Goal: Contribute content: Add original content to the website for others to see

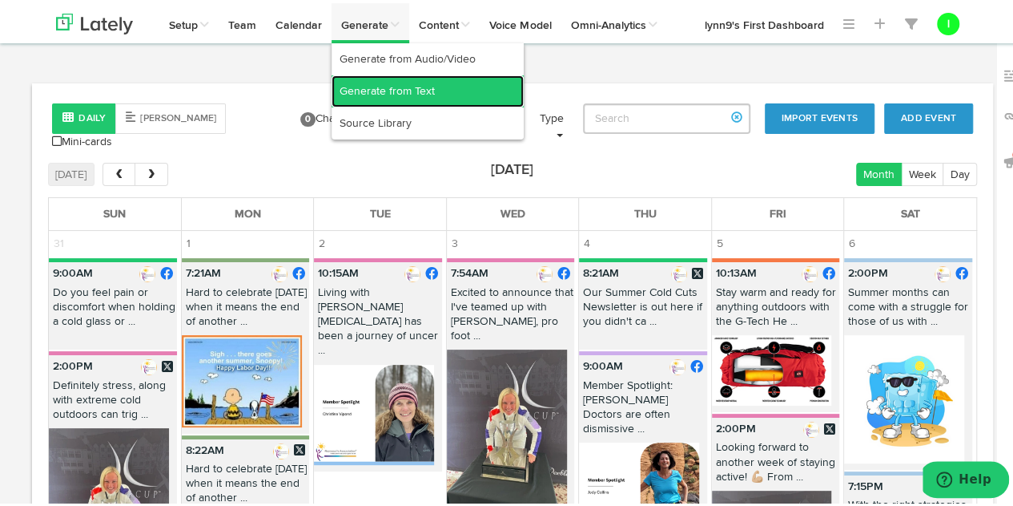
click at [368, 91] on link "Generate from Text" at bounding box center [428, 88] width 192 height 32
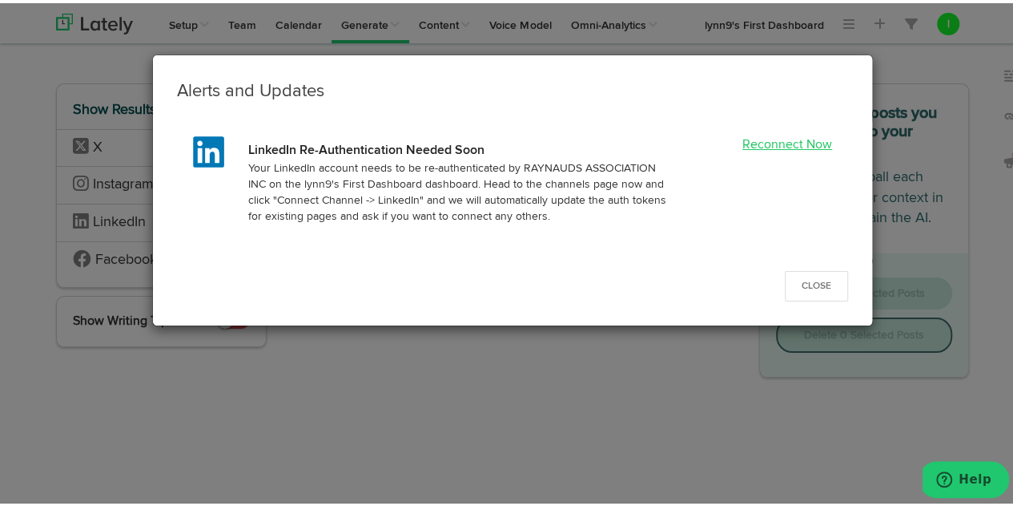
click at [752, 139] on link "Reconnect Now" at bounding box center [788, 141] width 90 height 13
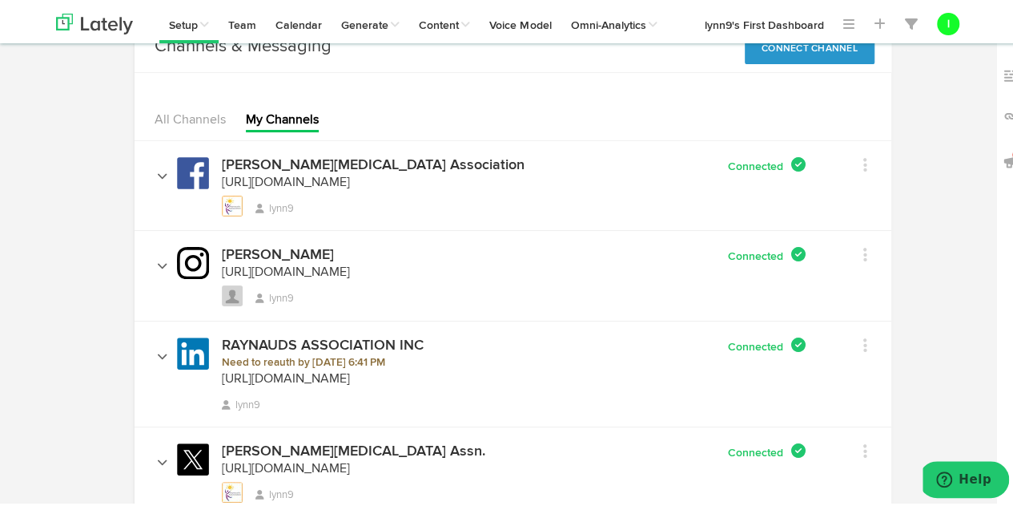
scroll to position [80, 0]
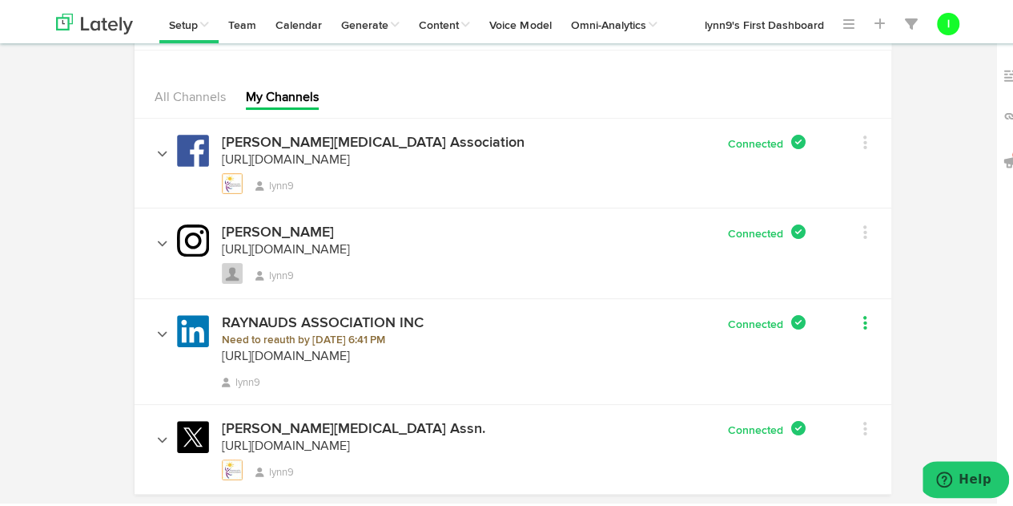
click at [864, 317] on icon at bounding box center [866, 320] width 4 height 16
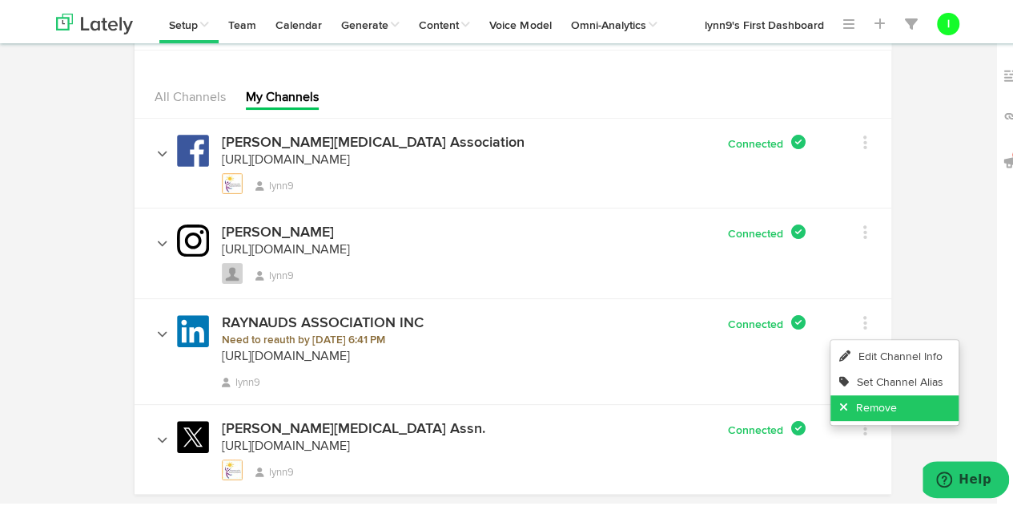
click at [854, 398] on link "Remove" at bounding box center [895, 405] width 128 height 26
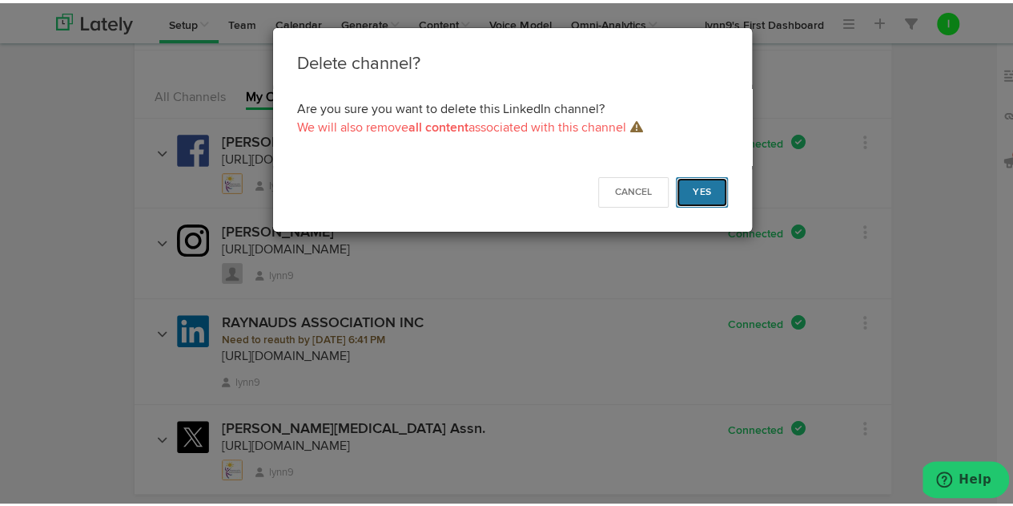
click at [691, 190] on button "Yes" at bounding box center [702, 189] width 52 height 30
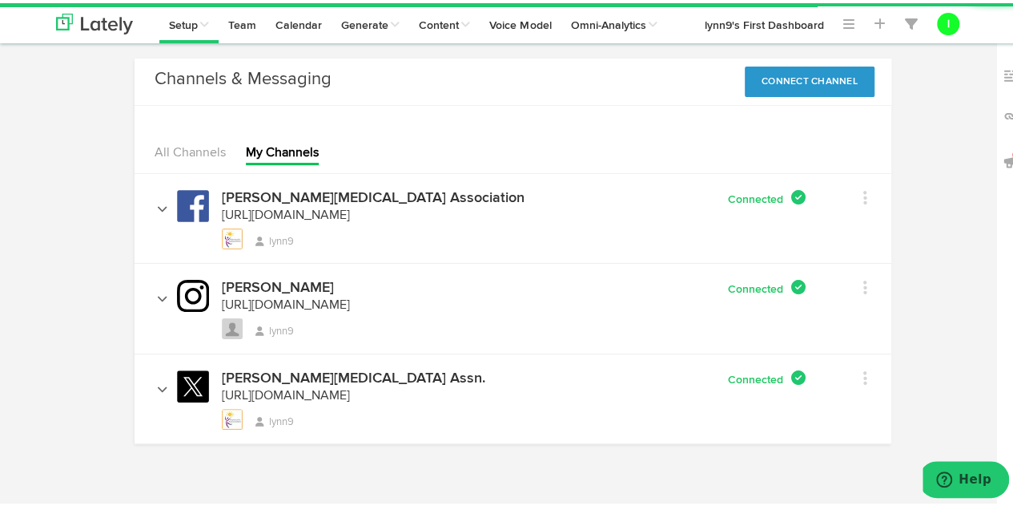
scroll to position [21, 0]
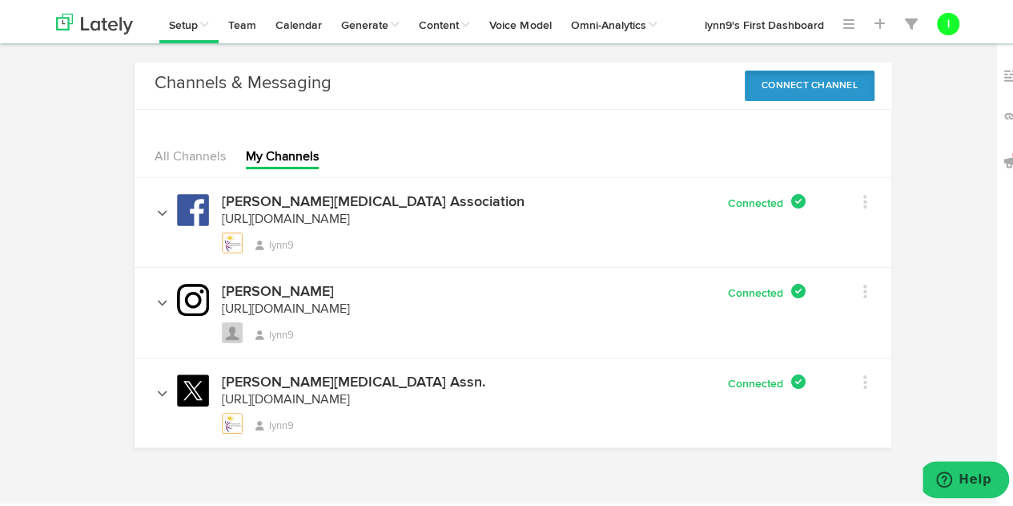
click at [809, 78] on button "Connect Channel" at bounding box center [810, 82] width 130 height 30
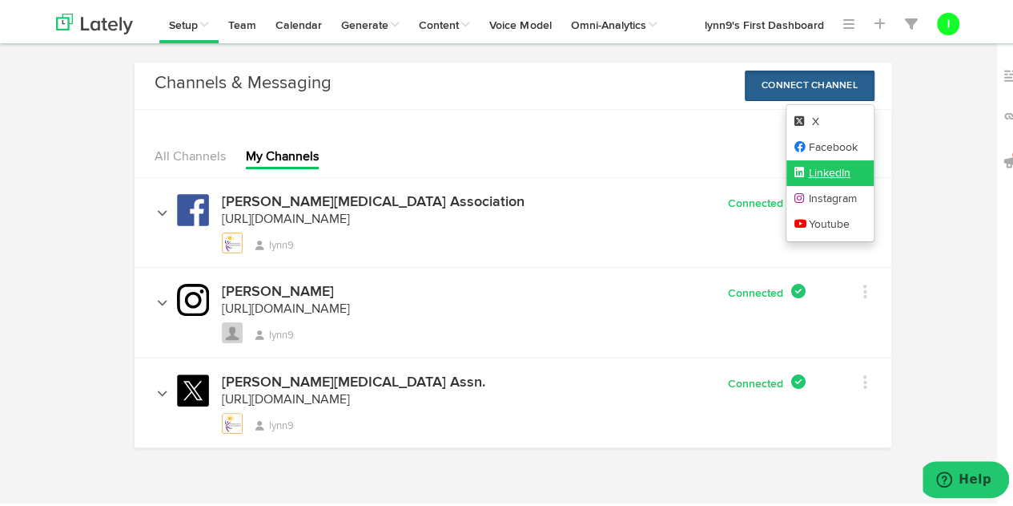
click at [799, 167] on icon at bounding box center [802, 168] width 14 height 11
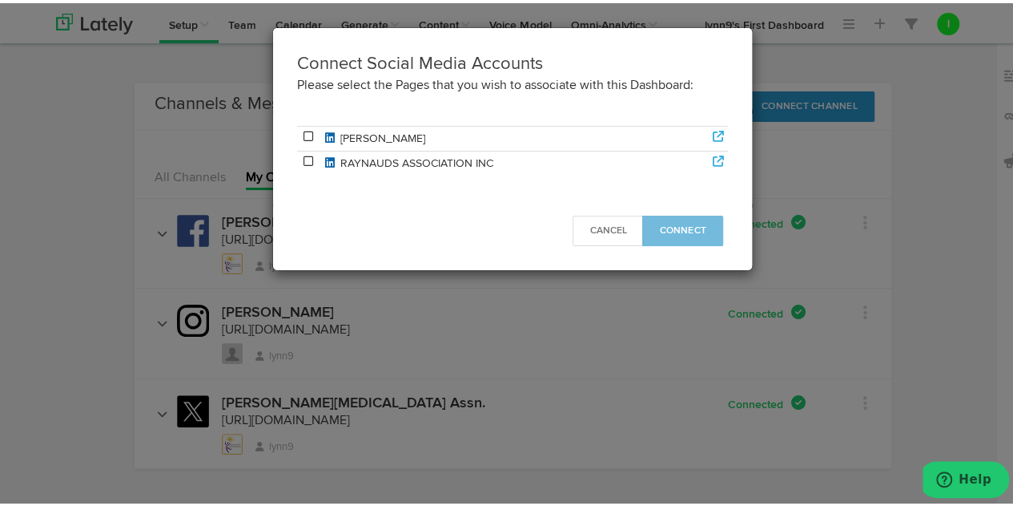
click at [301, 153] on icon at bounding box center [308, 157] width 14 height 11
click at [661, 223] on span "Connect" at bounding box center [682, 228] width 47 height 10
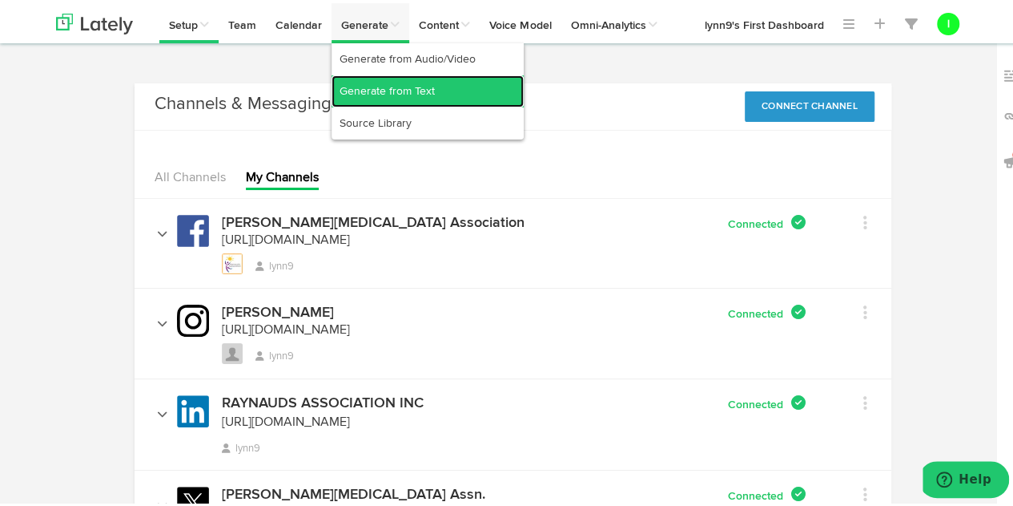
click at [370, 86] on link "Generate from Text" at bounding box center [428, 88] width 192 height 32
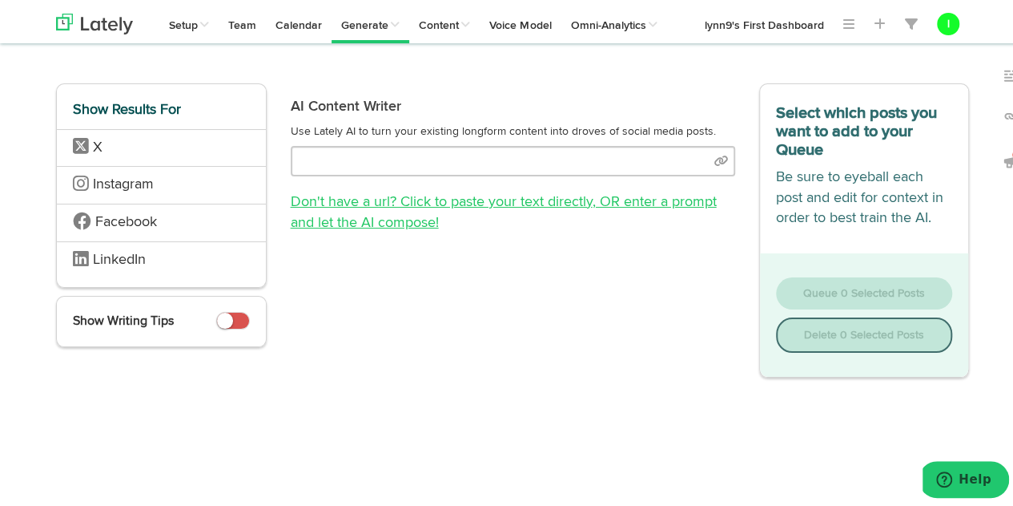
click at [412, 204] on link "Don't have a url? Click to paste your text directly , OR enter a prompt and let…" at bounding box center [504, 208] width 426 height 35
select select "natural"
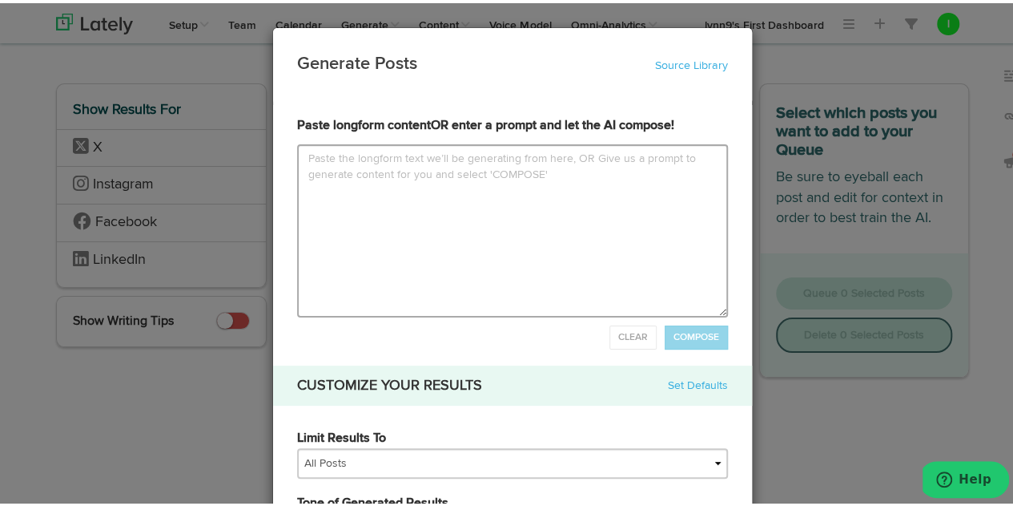
click at [297, 155] on textarea at bounding box center [512, 227] width 431 height 173
type input "P"
type textarea "P"
type input "Pl"
type textarea "Pl"
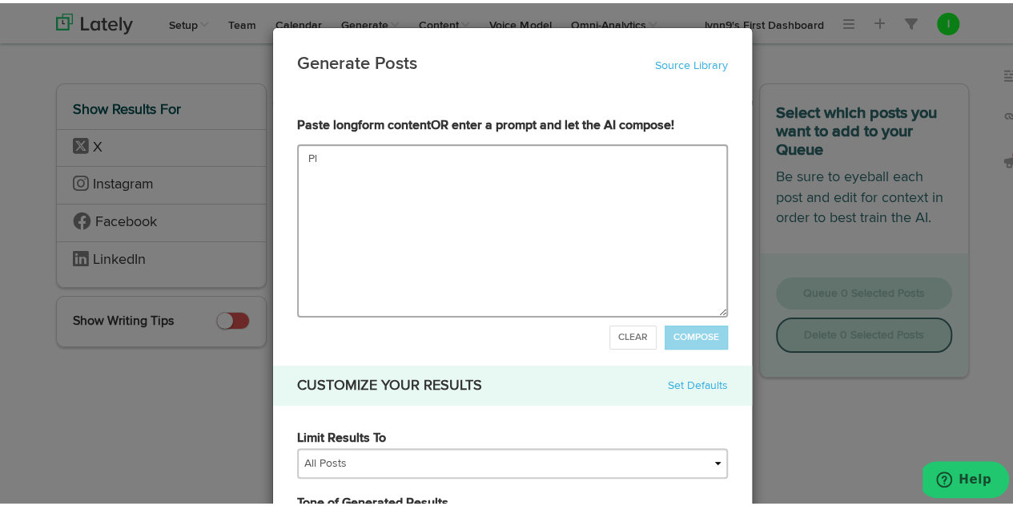
type input "Ple"
type textarea "Ple"
type input "Plea"
type textarea "Plea"
type input "Pleas"
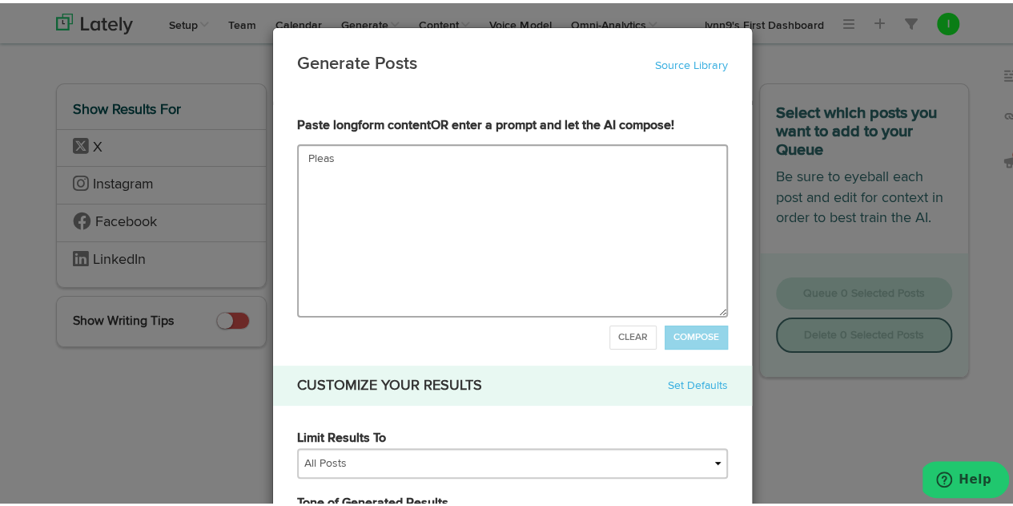
type textarea "Please"
type input "Please"
type textarea "Please"
type input "Please c"
type textarea "Please c"
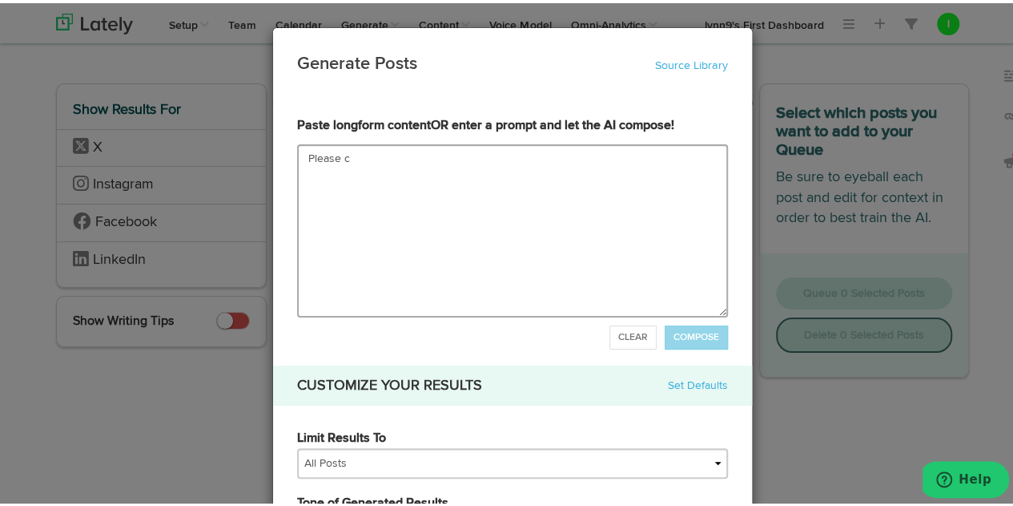
type input "Please cr"
type textarea "Please cr"
type input "Please cre"
type textarea "Please cre"
type input "Please crea"
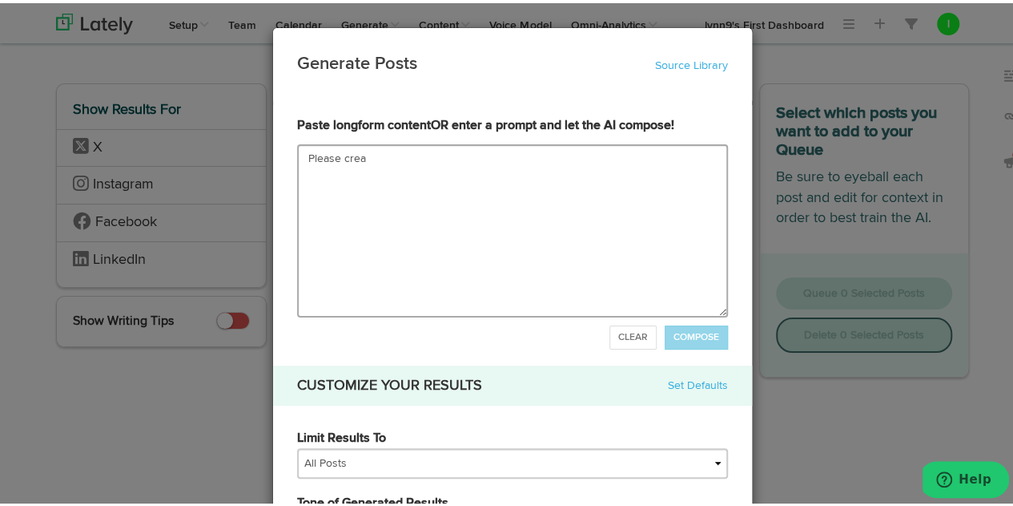
type textarea "Please creat"
type input "Please create"
type textarea "Please create"
type input "Please create a"
type textarea "Please create a"
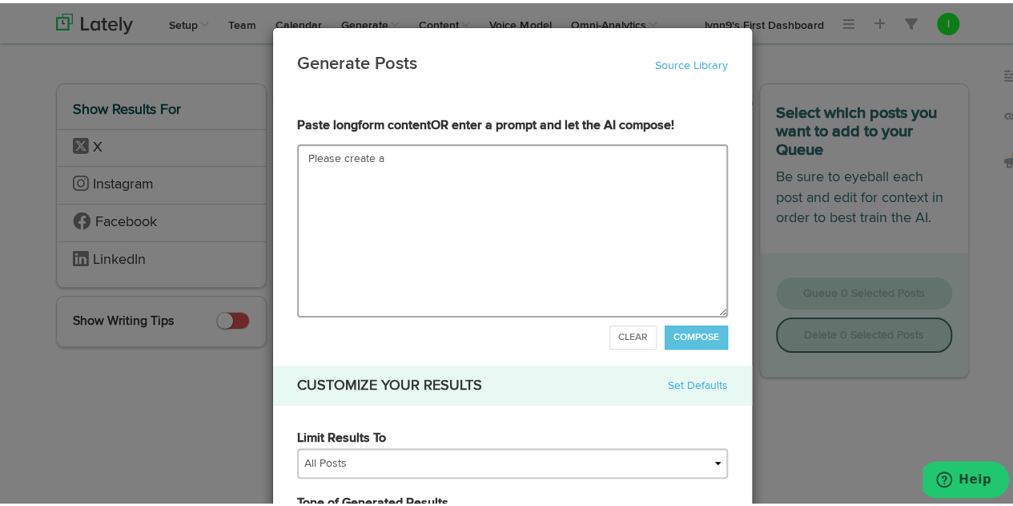
type input "Please create an"
type textarea "Please create an"
type input "Please create an a"
type textarea "Please create an a"
type input "Please create an ar"
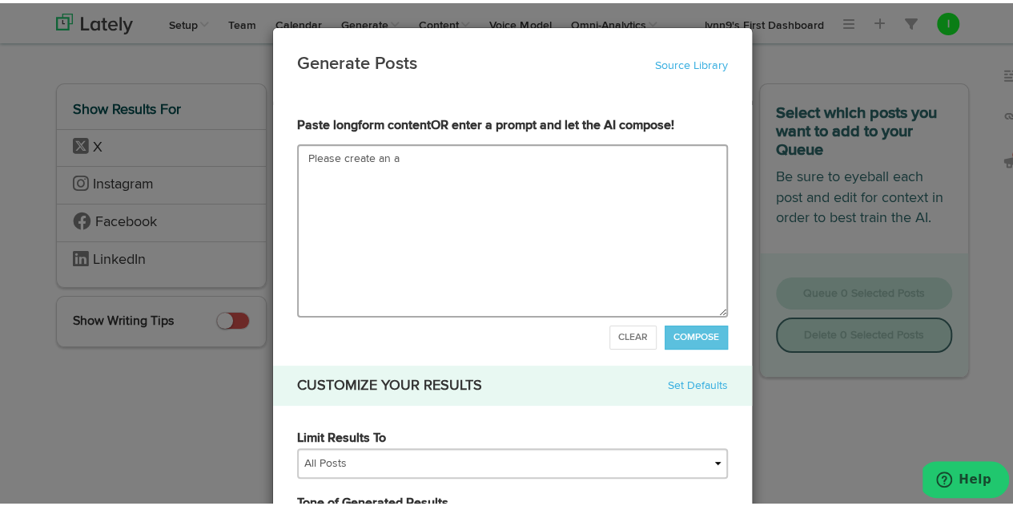
type textarea "Please create an ar"
type input "Please create an art"
type textarea "Please create an art"
type input "Please create an arti"
type textarea "Please create an arti"
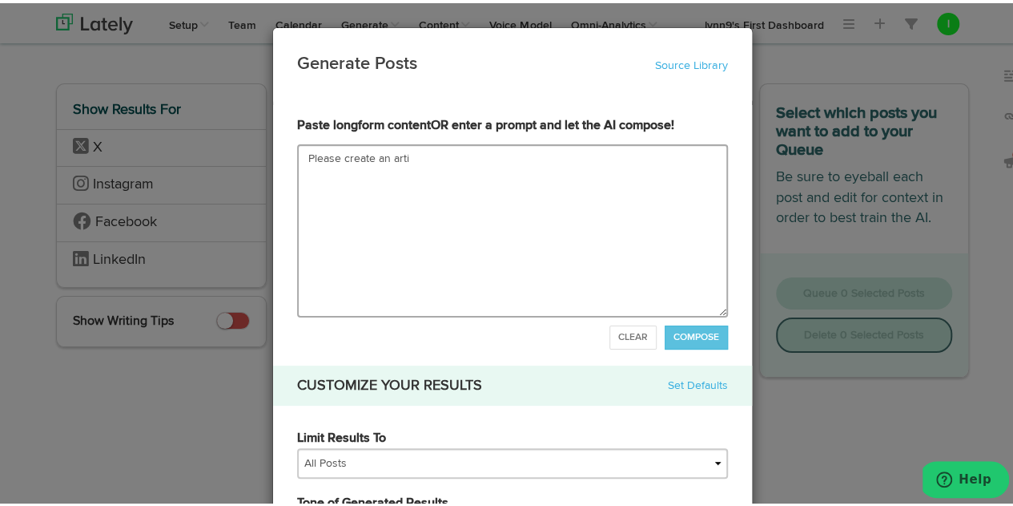
type input "Please create an artic"
type textarea "Please create an artic"
type input "Please create an articl"
type textarea "Please create an articl"
type input "Please create an article"
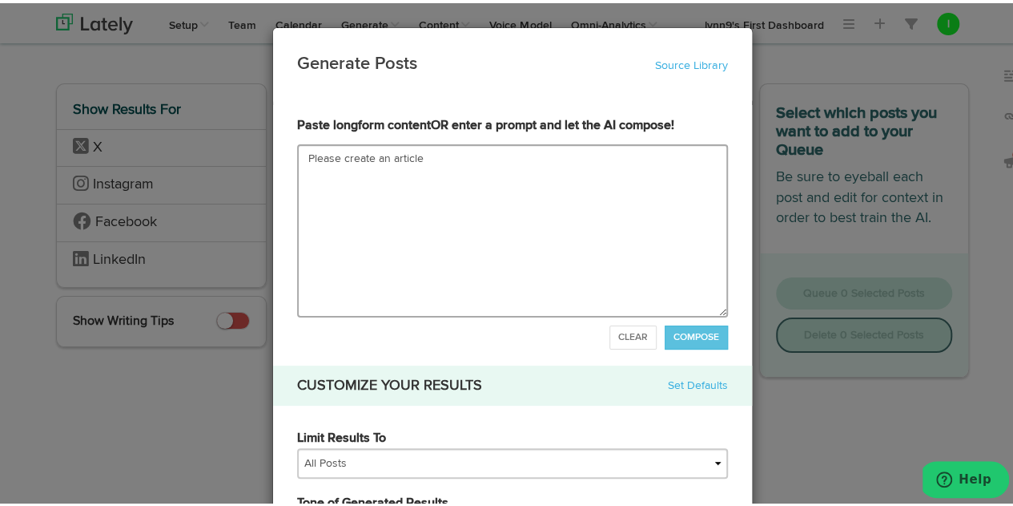
type textarea "Please create an article"
type input "Please create an article u"
type textarea "Please create an article u"
type input "Please create an article us"
type textarea "Please create an article us"
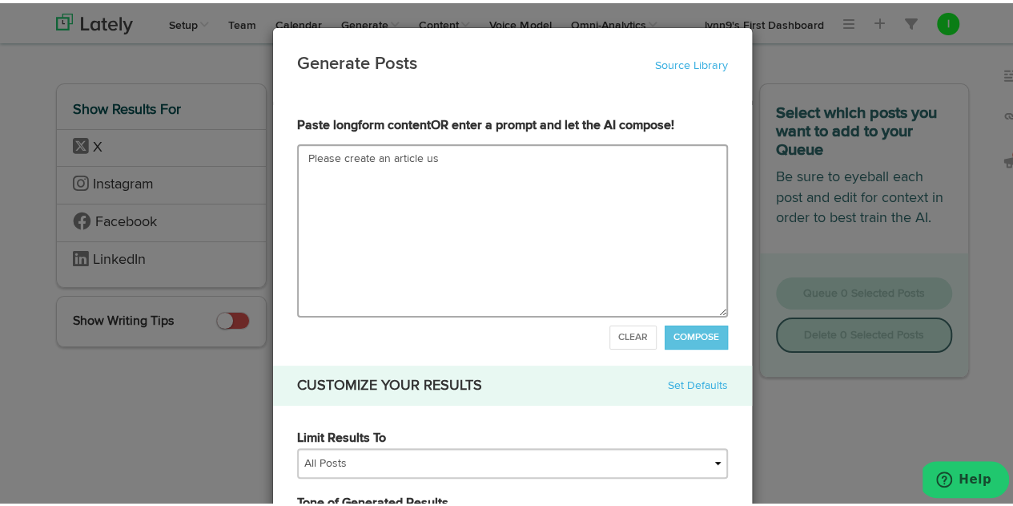
type input "Please create an article usi"
type textarea "Please create an article usi"
type input "Please create an article usin"
type textarea "Please create an article usin"
type input "Please create an article using"
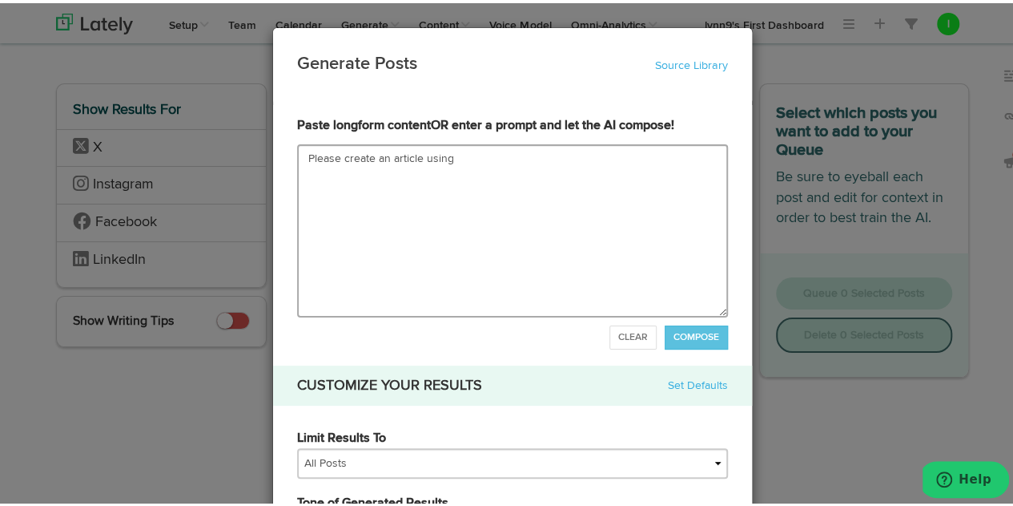
type textarea "Please create an article using"
type input "Please create an article using t"
type textarea "Please create an article using th"
type input "Please create an article using the"
type textarea "Please create an article using the"
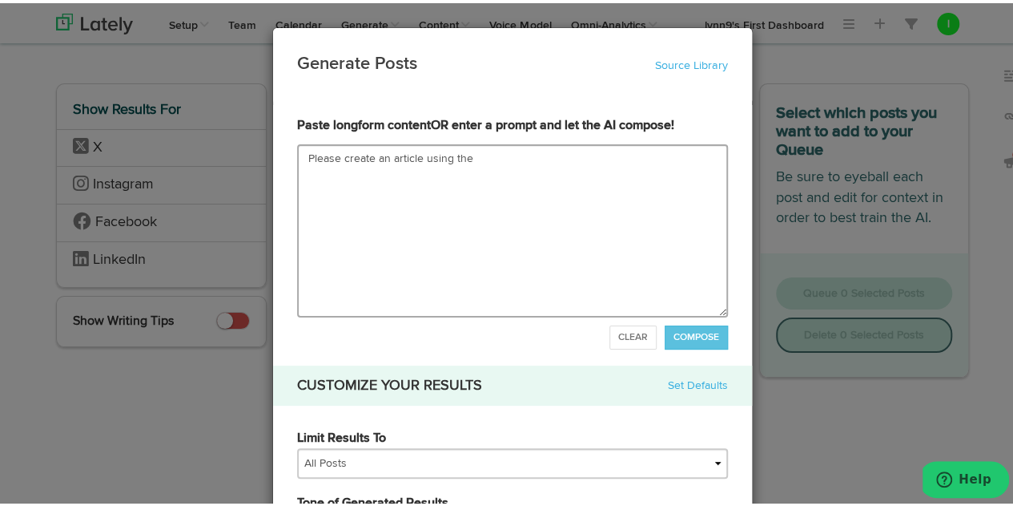
type input "Please create an article using the i"
type textarea "Please create an article using the i"
type input "Please create an article using the in"
type textarea "Please create an article using the in"
type input "Please create an article using the inf"
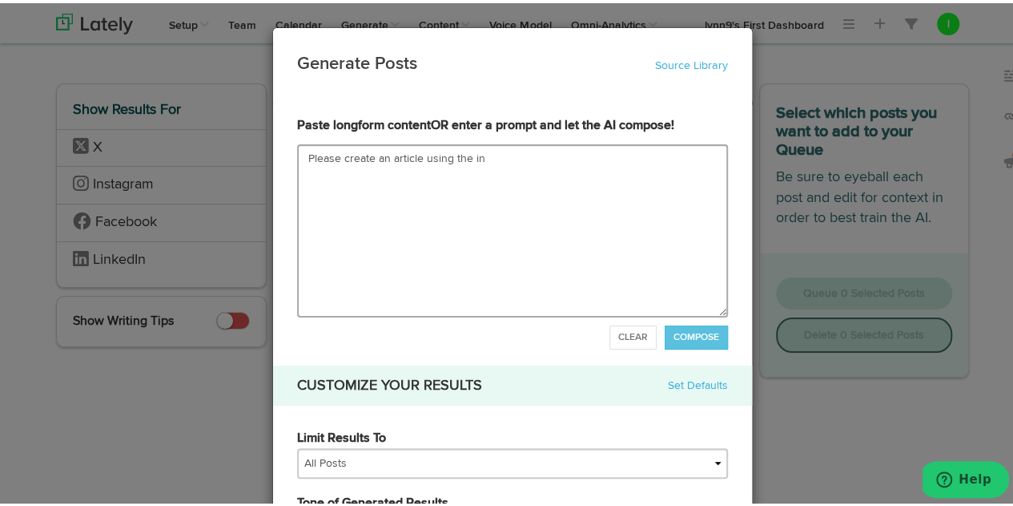
type textarea "Please create an article using the inf"
type input "Please create an article using the info"
type textarea "Please create an article using the info"
type input "Please create an article using the infor"
type textarea "Please create an article using the inform"
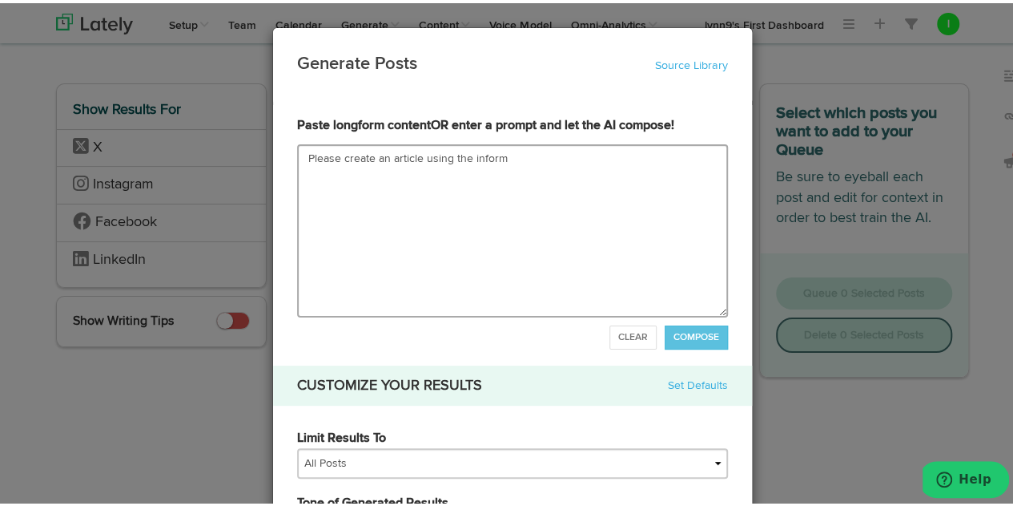
type input "Please create an article using the informa"
type textarea "Please create an article using the informa"
type input "Please create an article using the informat"
type textarea "Please create an article using the informati"
type input "Please create an article using the informatio"
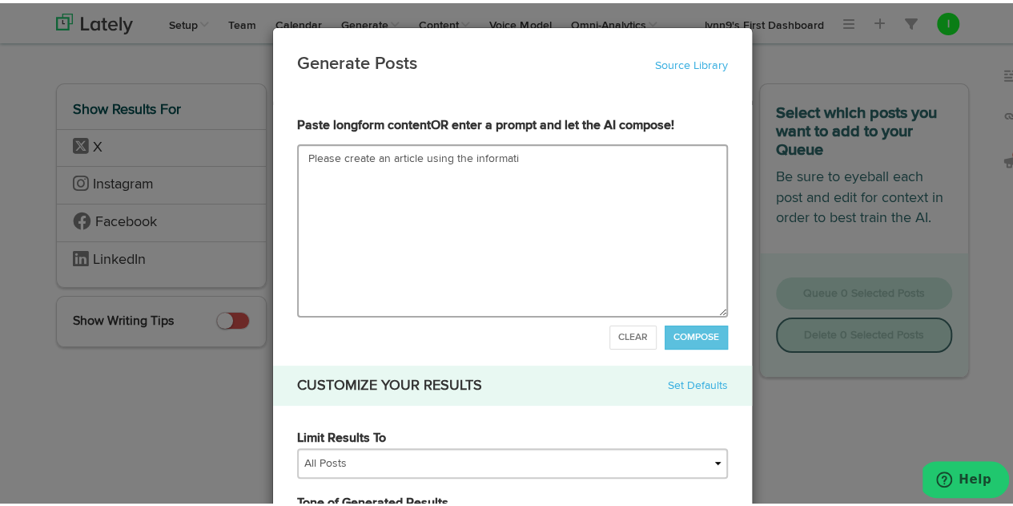
type textarea "Please create an article using the informatio"
type input "Please create an article using the information"
type textarea "Please create an article using the information"
type input "Please create an article using the information b"
type textarea "Please create an article using the information b"
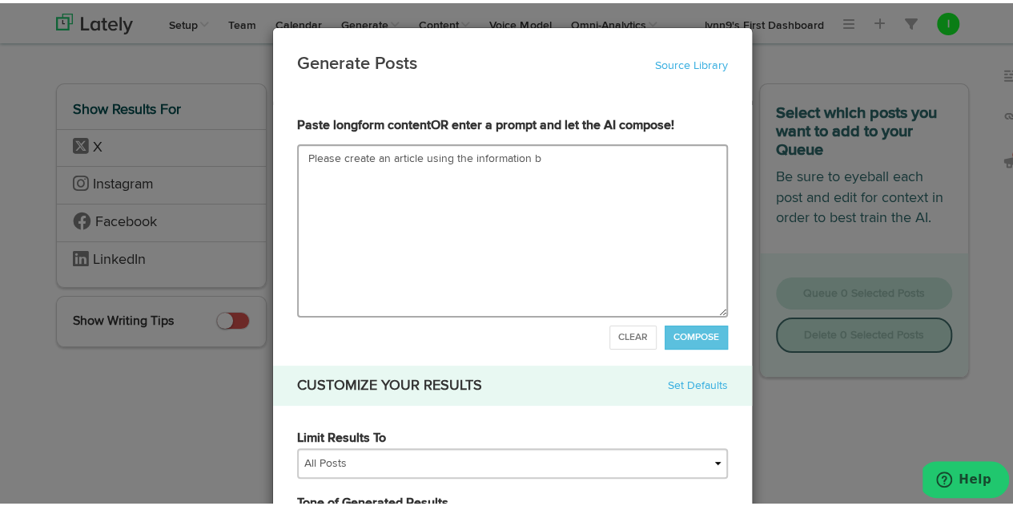
type input "Please create an article using the information be"
type textarea "Please create an article using the information be"
type input "Please create an article using the information bel"
type textarea "Please create an article using the information bel"
type input "Please create an article using the information belo"
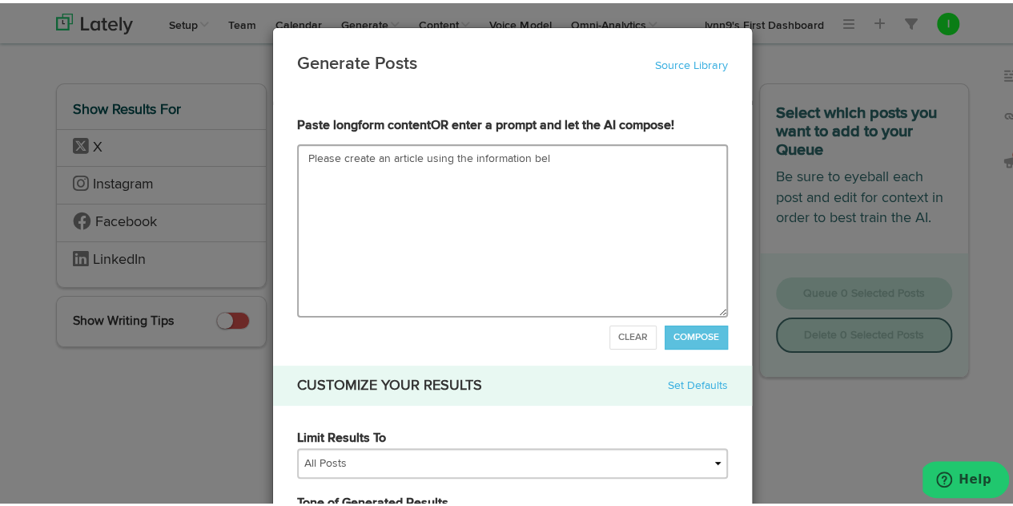
type textarea "Please create an article using the information belo"
type input "Please create an article using the information below"
type textarea "Please create an article using the information below"
type input "Please create an article using the information below f"
type textarea "Please create an article using the information below f"
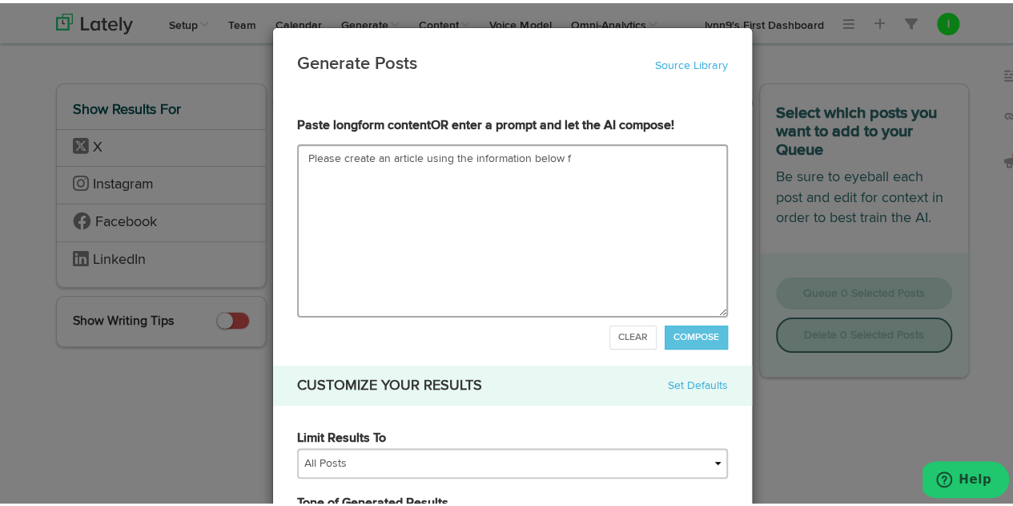
type input "Please create an article using the information below fr"
type textarea "Please create an article using the information below fr"
type input "Please create an article using the information below fro"
type textarea "Please create an article using the information below fro"
type input "Please create an article using the information below from"
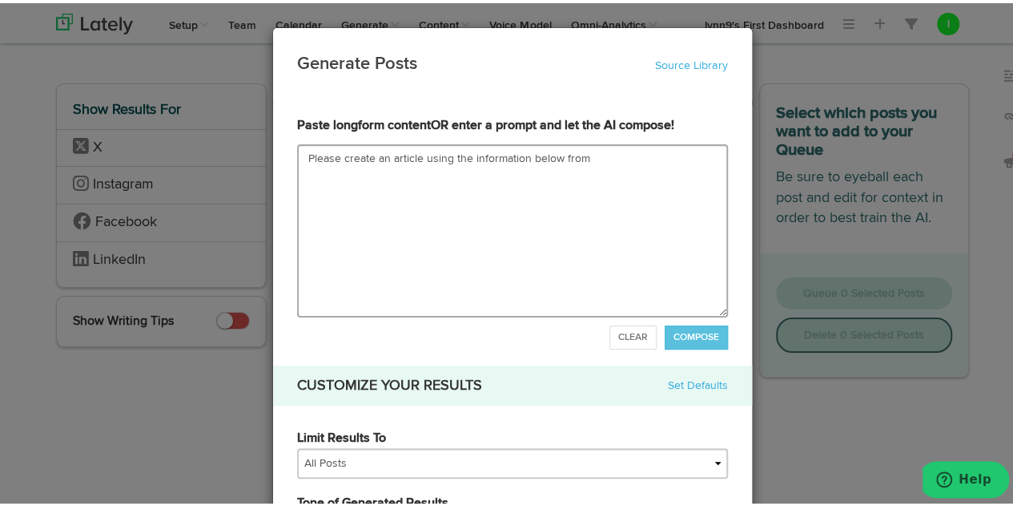
type textarea "Please create an article using the information below from"
type input "Please create an article using the information below from a"
type textarea "Please create an article using the information below from a"
type input "Please create an article using the information below from an"
type textarea "Please create an article using the information below from an"
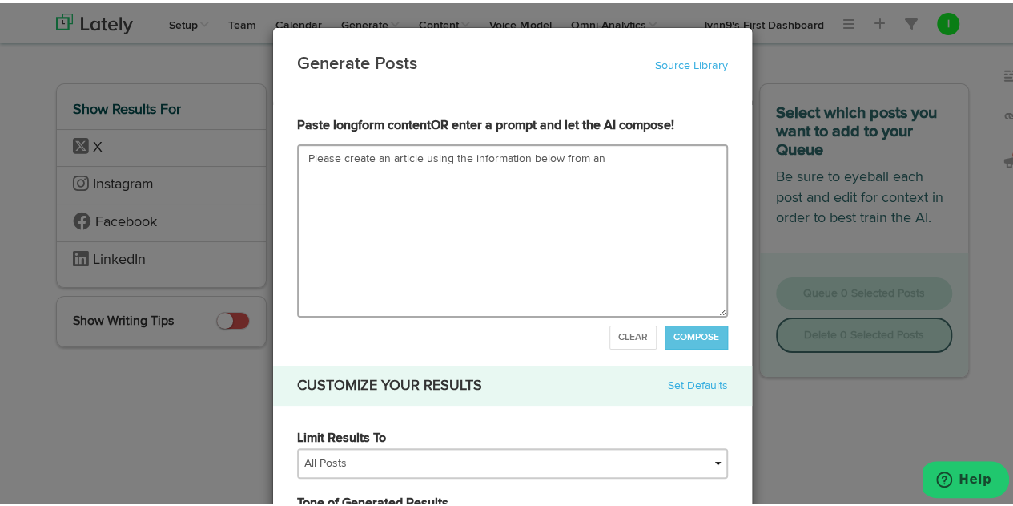
type input "Please create an article using the information below from an i"
type textarea "Please create an article using the information below from an i"
type input "Please create an article using the information below from an in"
type textarea "Please create an article using the information below from an in"
type input "Please create an article using the information below from an int"
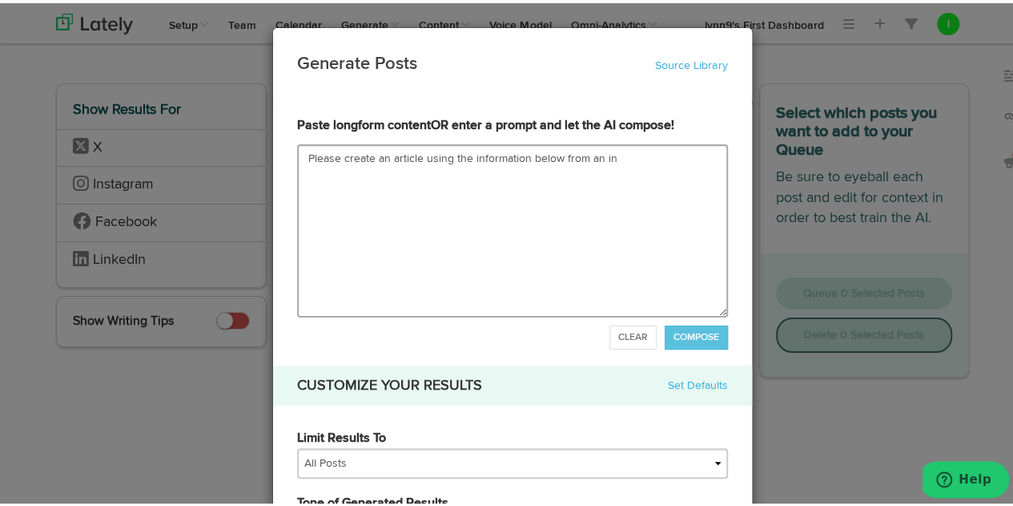
type textarea "Please create an article using the information below from an int"
type input "Please create an article using the information below from an inte"
type textarea "Please create an article using the information below from an inte"
type input "Please create an article using the information below from an inter"
type textarea "Please create an article using the information below from an inter"
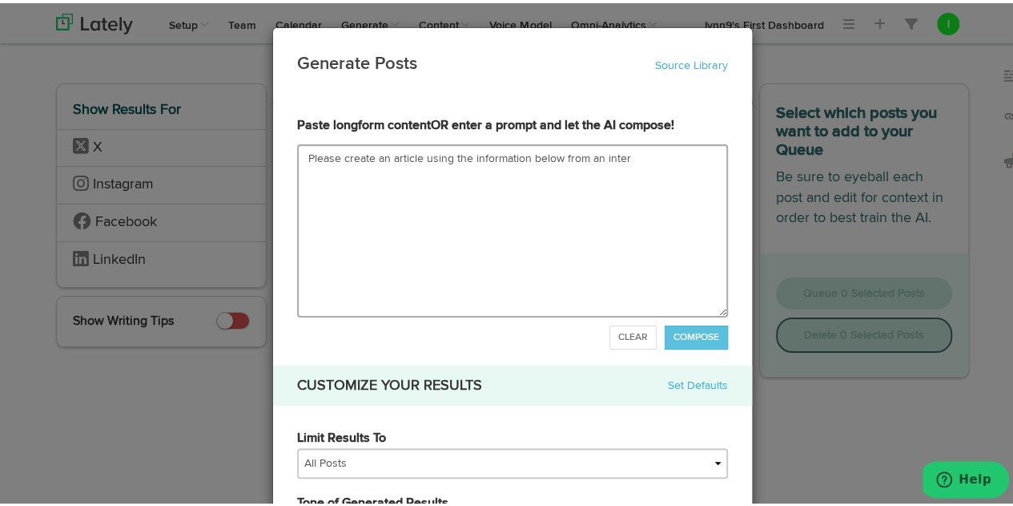
type input "Please create an article using the information below from an interv"
type textarea "Please create an article using the information below from an intervi"
type input "Please create an article using the information below from an intervie"
type textarea "Please create an article using the information below from an intervie"
type input "Please create an article using the information below from an interview"
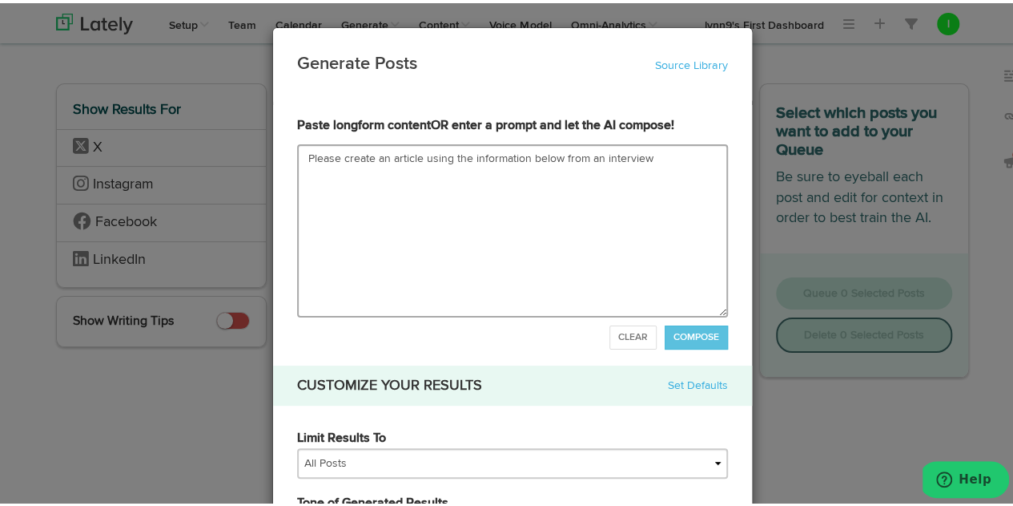
click at [459, 151] on textarea "Please create an article using the information below from an interview" at bounding box center [512, 227] width 431 height 173
click at [646, 152] on textarea "Please create an article using the information below from an interview" at bounding box center [512, 227] width 431 height 173
type textarea "Please create an article using the information below from an interview"
type input "Please create an article using the information below from an interview a"
type textarea "Please create an article using the information below from an interview a"
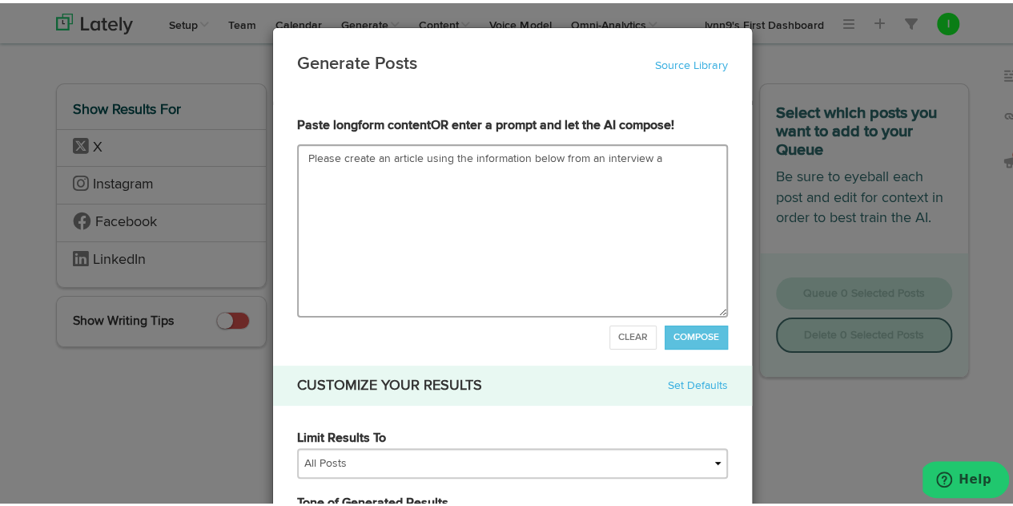
type input "Please create an article using the information below from an interview ab"
type textarea "Please create an article using the information below from an interview ab"
type input "Please create an article using the information below from an interview abo"
type textarea "Please create an article using the information below from an interview abo"
type input "Please create an article using the information below from an interview abou"
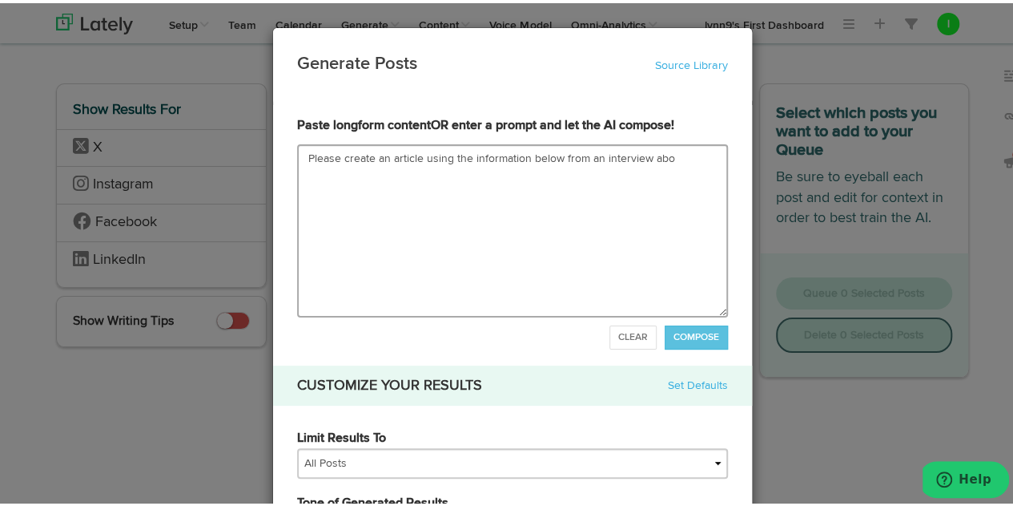
type textarea "Please create an article using the information below from an interview abou"
type input "Please create an article using the information below from an interview about"
type textarea "Please create an article using the information below from an interview about"
type input "Please create an article using the information below from an interview about A"
type textarea "Please create an article using the information below from an interview about A"
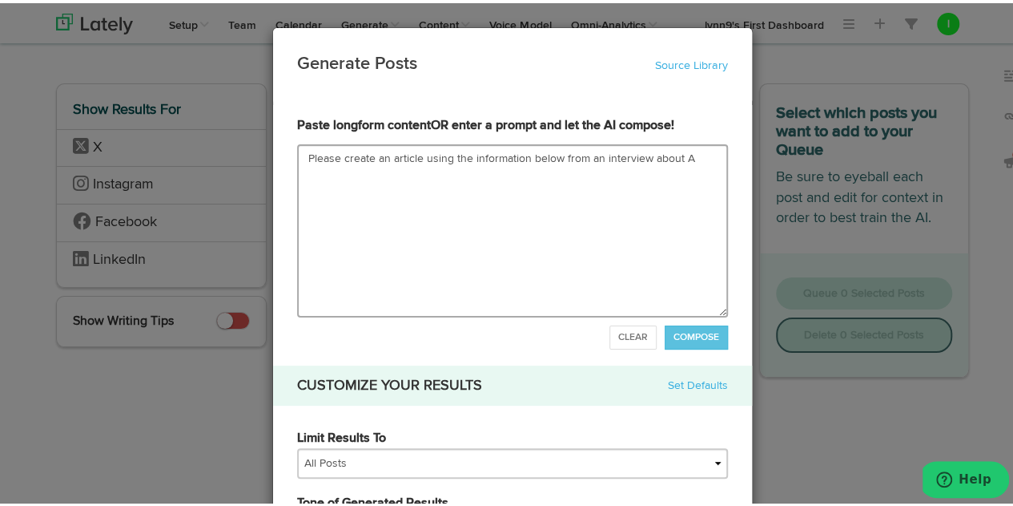
type input "Please create an article using the information below from an interview about Au"
type textarea "Please create an article using the information below from an interview about Au"
type input "Please create an article using the information below from an interview about Aut"
type textarea "Please create an article using the information below from an interview about Aut"
type input "Please create an article using the information below from an interview about Au…"
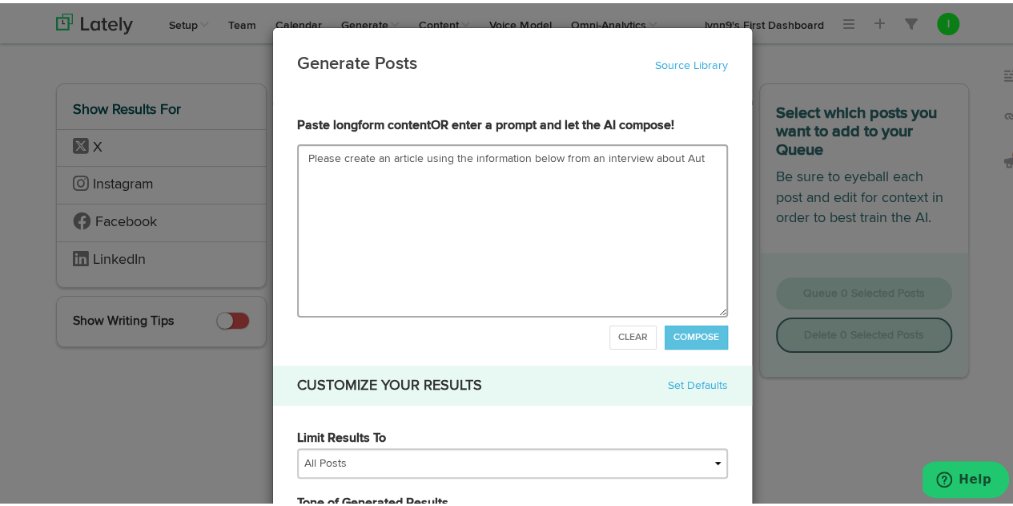
type textarea "Please create an article using the information below from an interview about Au…"
type input "Please create an article using the information below from an interview about Au…"
type textarea "Please create an article using the information below from an interview about Au…"
type input "Please create an article using the information below from an interview about Au…"
type textarea "Please create an article using the information below from an interview about Au…"
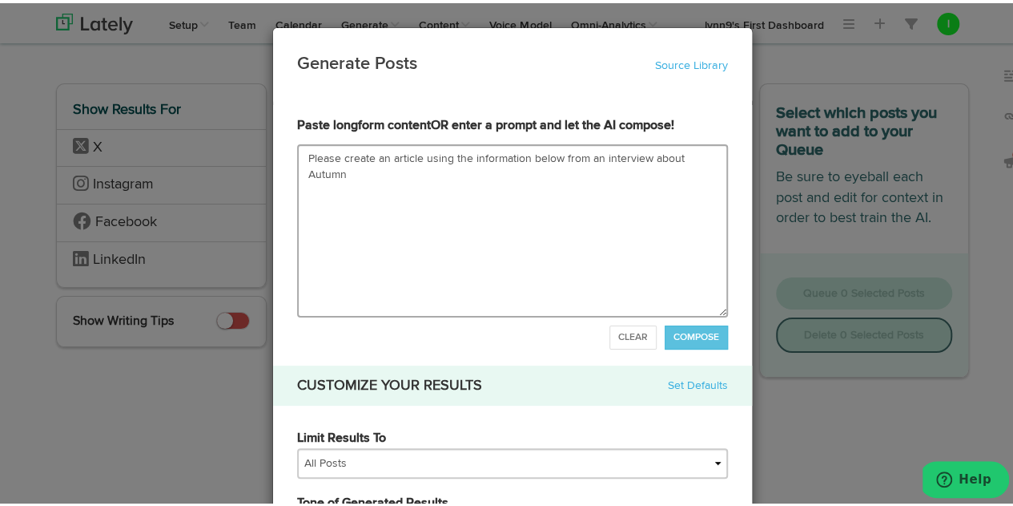
type input "Please create an article using the information below from an interview about Au…"
type textarea "Please create an article using the information below from an interview about Au…"
type input "Please create an article using the information below from an interview about Au…"
type textarea "Please create an article using the information below from an interview about Au…"
type input "Please create an article using the information below from an interview about Au…"
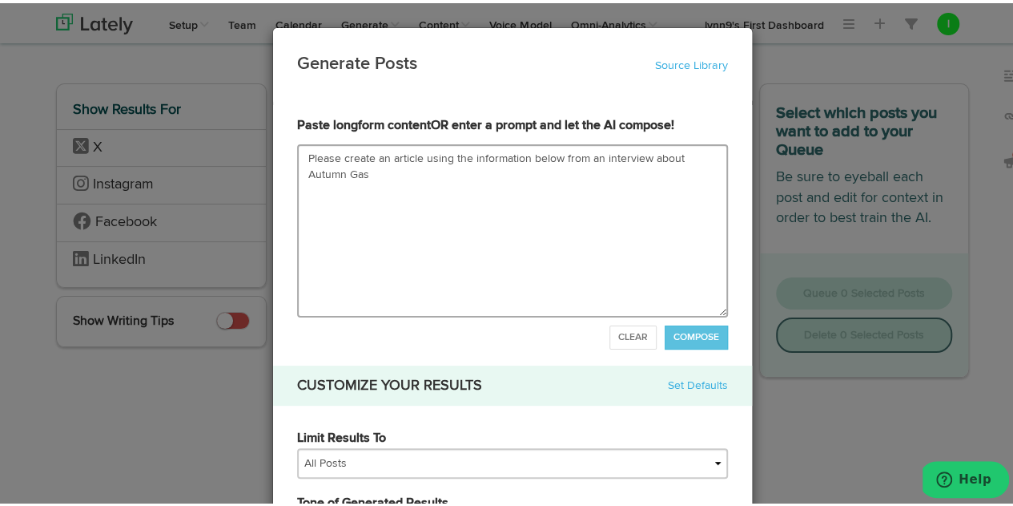
type textarea "Please create an article using the information below from an interview about Au…"
type input "Please create an article using the information below from an interview about Au…"
type textarea "Please create an article using the information below from an interview about Au…"
type input "Please create an article using the information below from an interview about Au…"
type textarea "Please create an article using the information below from an interview about Au…"
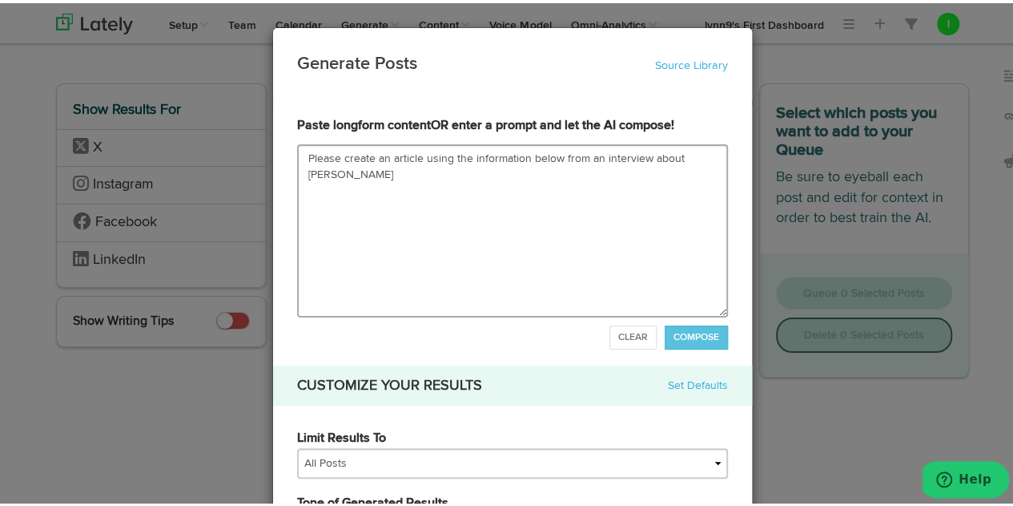
type input "Please create an article using the information below from an interview about Au…"
type textarea "Please create an article using the information below from an interview about Au…"
drag, startPoint x: 638, startPoint y: 157, endPoint x: 671, endPoint y: 155, distance: 32.9
click at [671, 155] on textarea "Please create an article using the information below from an interview about Au…" at bounding box center [512, 227] width 431 height 173
type input "Please create an article using the information below from an interview Autumn G…"
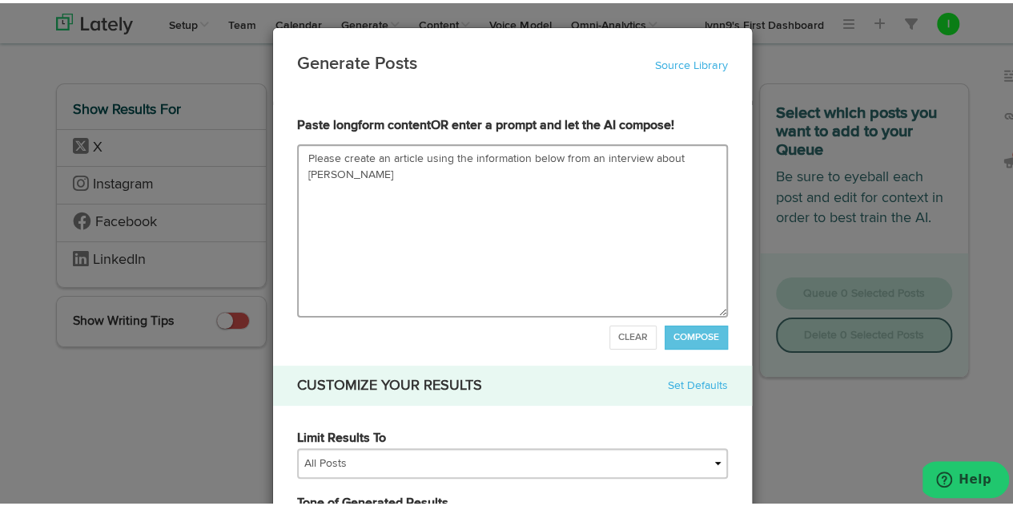
type textarea "Please create an article using the information below from an interview Autumn G…"
type input "Please create an article using the information below from an interview wAutumn …"
type textarea "Please create an article using the information below from an interview wAutumn …"
type input "Please create an article using the information below from an interview wiAutumn…"
type textarea "Please create an article using the information below from an interview wiAutumn…"
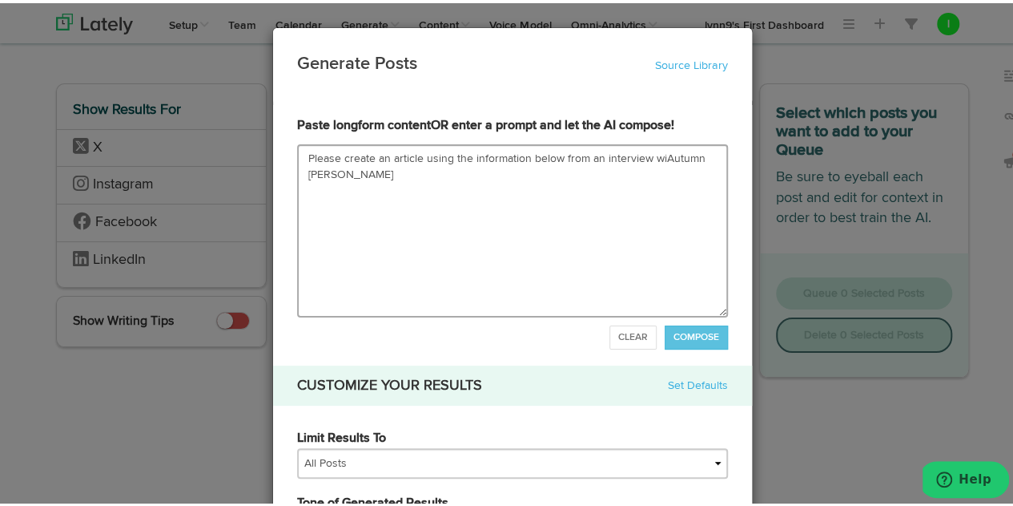
type input "Please create an article using the information below from an interview witAutum…"
type textarea "Please create an article using the information below from an interview witAutum…"
type input "Please create an article using the information below from an interview withAutu…"
type textarea "Please create an article using the information below from an interview withAutu…"
type input "Please create an article using the information below from an interview with Aut…"
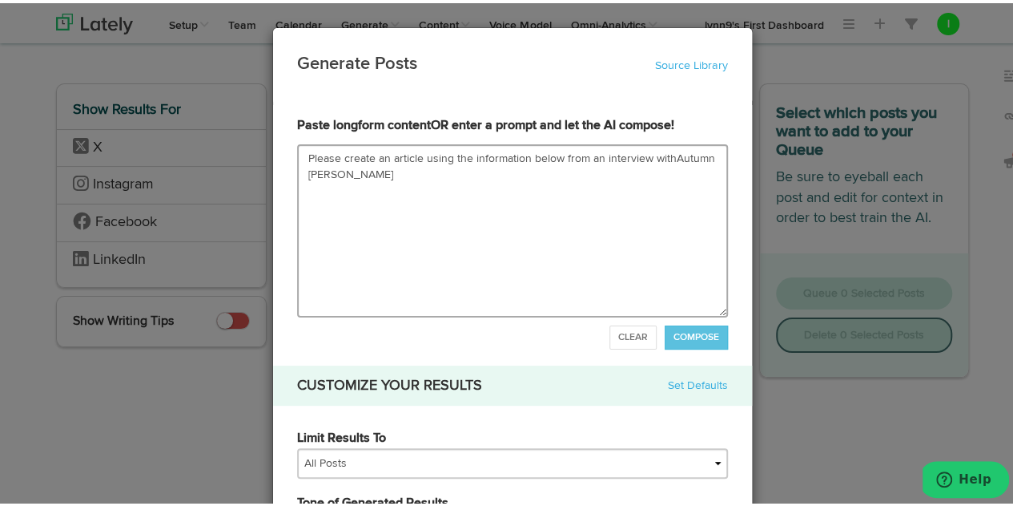
type textarea "Please create an article using the information below from an interview with Aut…"
click at [343, 174] on textarea "Please create an article using the information below from an interview with Aut…" at bounding box center [512, 227] width 431 height 173
type input "Please create an article using the information below from an interview with Aut…"
type textarea "Please create an article using the information below from an interview with Aut…"
type input "Please create an article using the information below from an interview with Aut…"
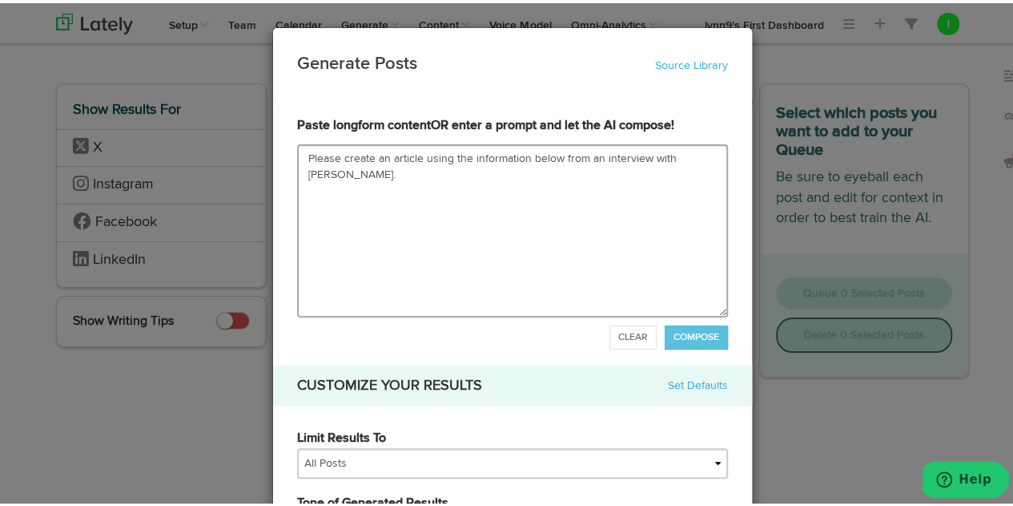
type textarea "Please create an article using the information below from an interview with Aut…"
type input "Please create an article using the information below from an interview with Aut…"
type textarea "Please create an article using the information below from an interview with Aut…"
type input "Please create an article using the information below from an interview with Aut…"
type textarea "Please create an article using the information below from an interview with Aut…"
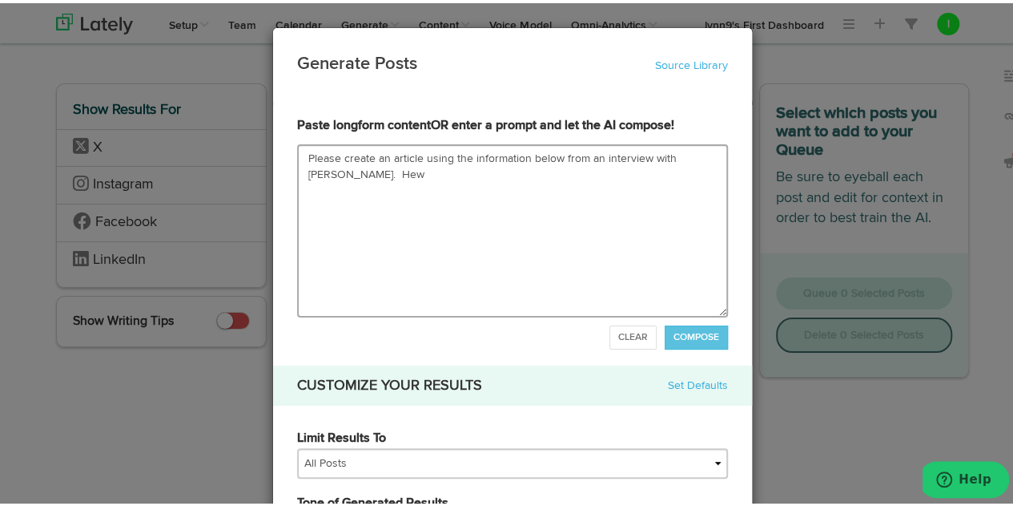
type input "Please create an article using the information below from an interview with Aut…"
type textarea "Please create an article using the information below from an interview with Aut…"
type input "Please create an article using the information below from an interview with Aut…"
type textarea "Please create an article using the information below from an interview with Aut…"
type input "Please create an article using the information below from an interview with Aut…"
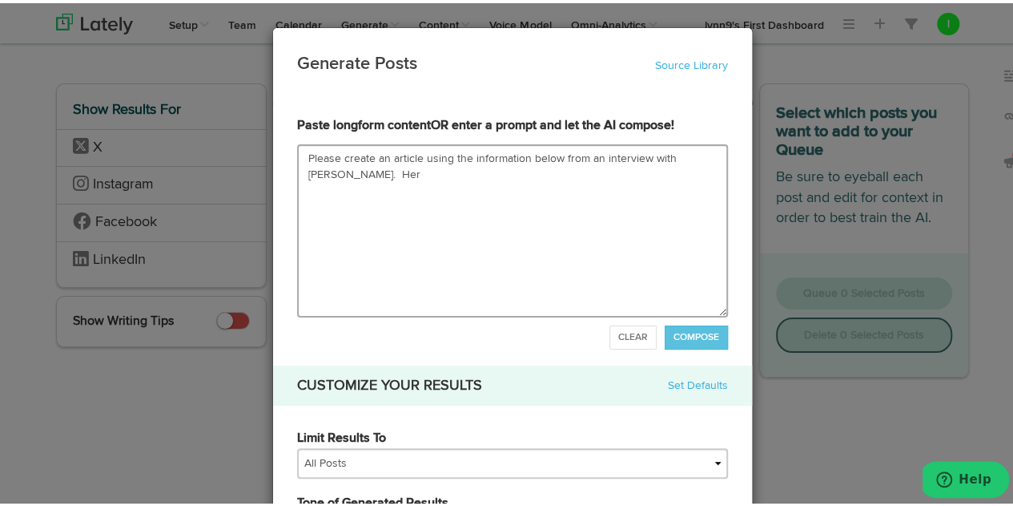
type textarea "Please create an article using the information below from an interview with Aut…"
type input "Please create an article using the information below from an interview with Aut…"
type textarea "Please create an article using the information below from an interview with Aut…"
type input "Please create an article using the information below from an interview with Aut…"
type textarea "Please create an article using the information below from an interview with Aut…"
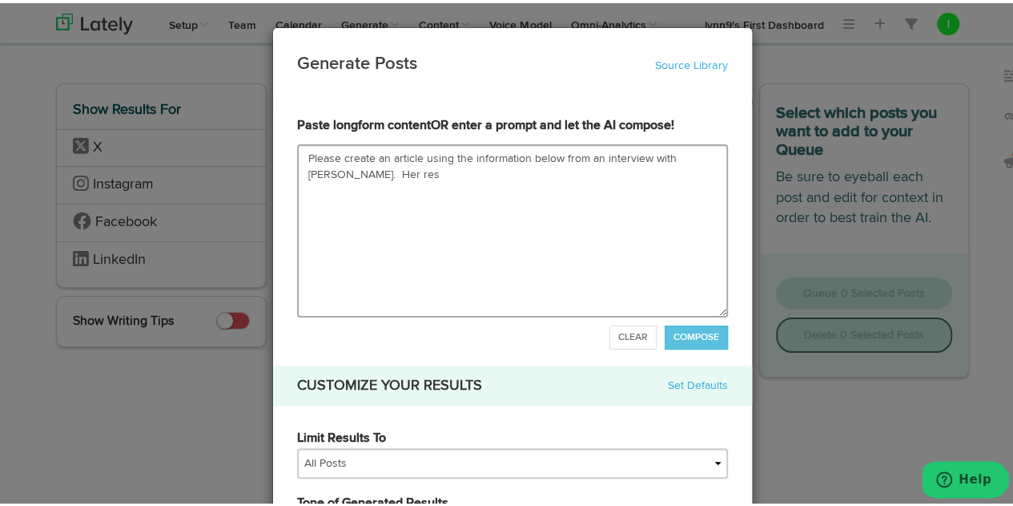
type input "Please create an article using the information below from an interview with Aut…"
type textarea "Please create an article using the information below from an interview with Aut…"
type input "Please create an article using the information below from an interview with Aut…"
type textarea "Please create an article using the information below from an interview with Aut…"
type input "Please create an article using the information below from an interview with Aut…"
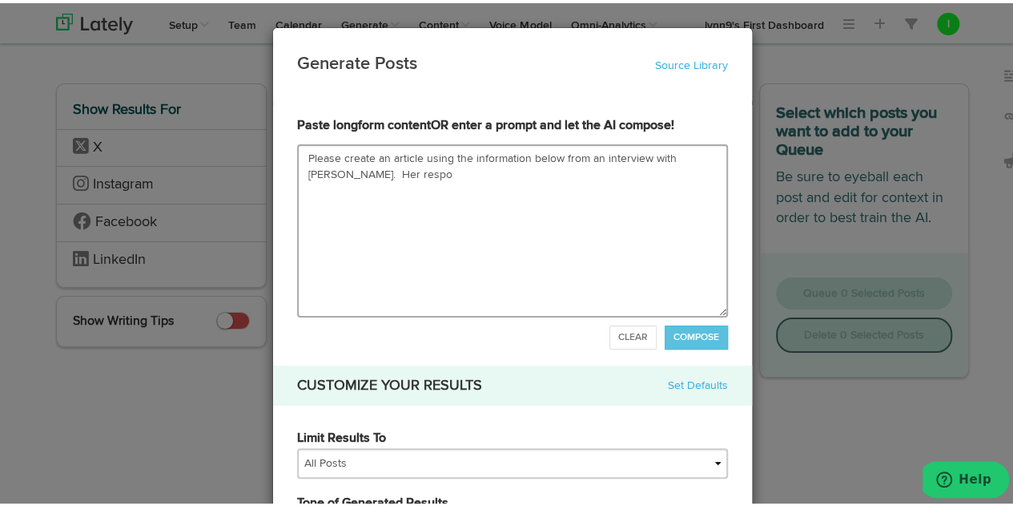
type textarea "Please create an article using the information below from an interview with Aut…"
type input "Please create an article using the information below from an interview with Aut…"
type textarea "Please create an article using the information below from an interview with Aut…"
type input "Please create an article using the information below from an interview with Aut…"
type textarea "Please create an article using the information below from an interview with Aut…"
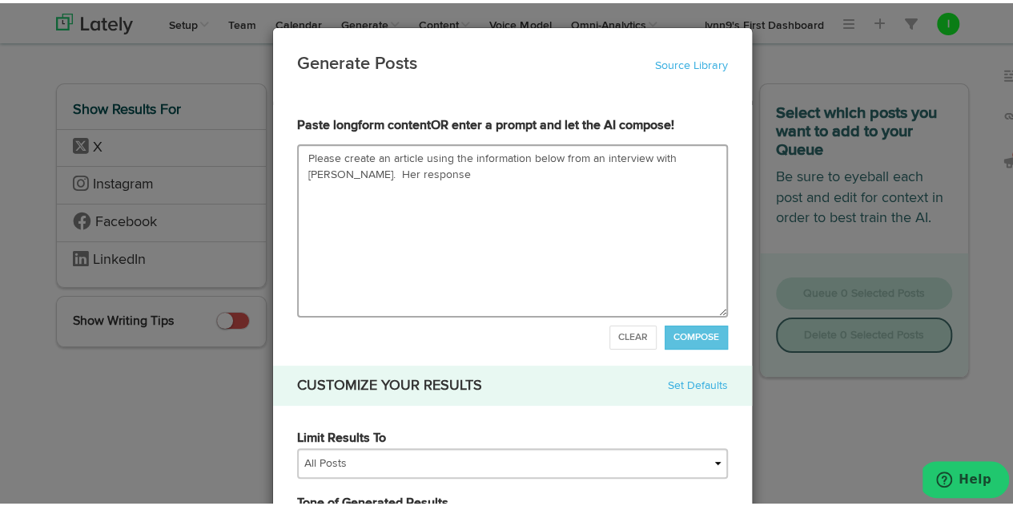
type input "Please create an article using the information below from an interview with Aut…"
type textarea "Please create an article using the information below from an interview with Aut…"
type input "Please create an article using the information below from an interview with Aut…"
type textarea "Please create an article using the information below from an interview with Aut…"
type input "Please create an article using the information below from an interview with Aut…"
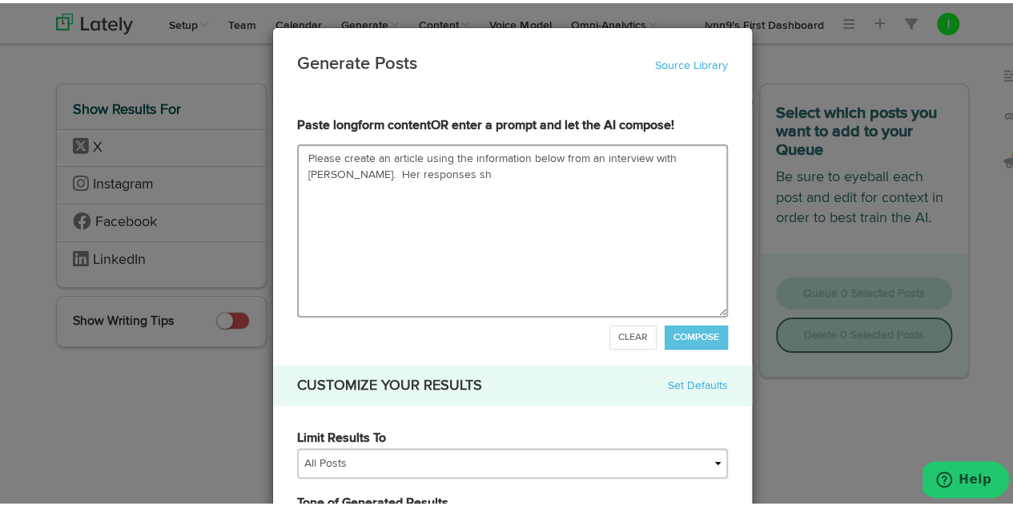
type textarea "Please create an article using the information below from an interview with Aut…"
type input "Please create an article using the information below from an interview with Aut…"
type textarea "Please create an article using the information below from an interview with Aut…"
type input "Please create an article using the information below from an interview with Aut…"
type textarea "Please create an article using the information below from an interview with Aut…"
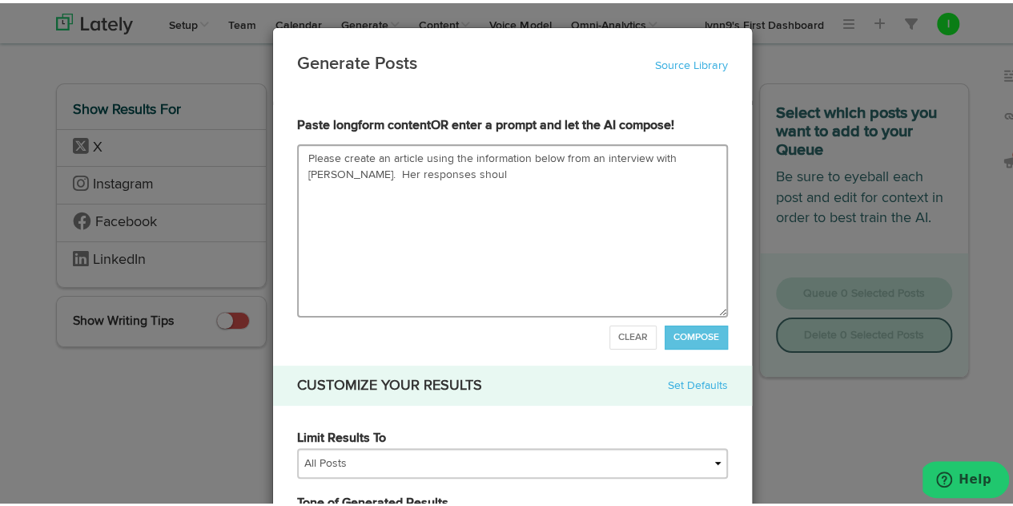
type input "Please create an article using the information below from an interview with Aut…"
type textarea "Please create an article using the information below from an interview with Aut…"
type input "Please create an article using the information below from an interview with Aut…"
type textarea "Please create an article using the information below from an interview with Aut…"
type input "Please create an article using the information below from an interview with Aut…"
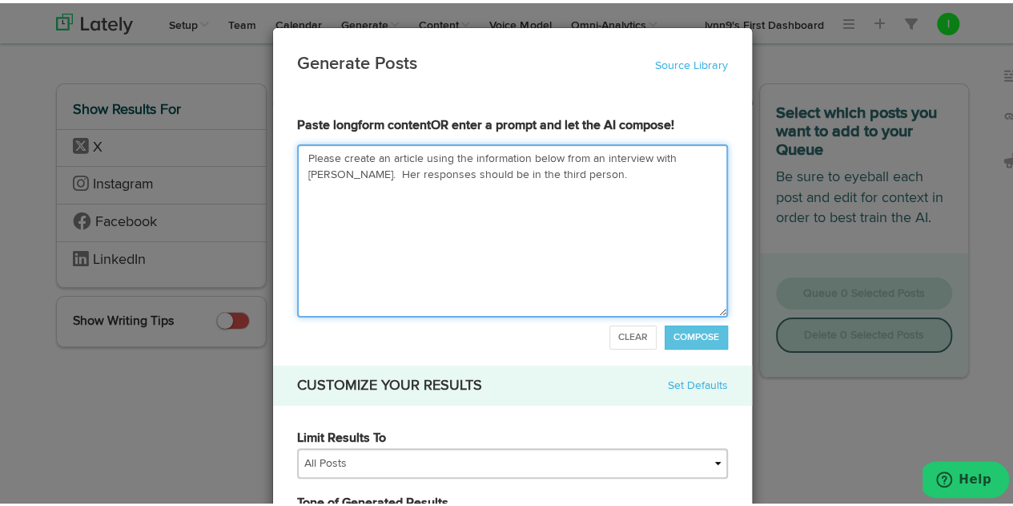
paste textarea "1. How old were you when you were formally diagnosed or discovered that you had…"
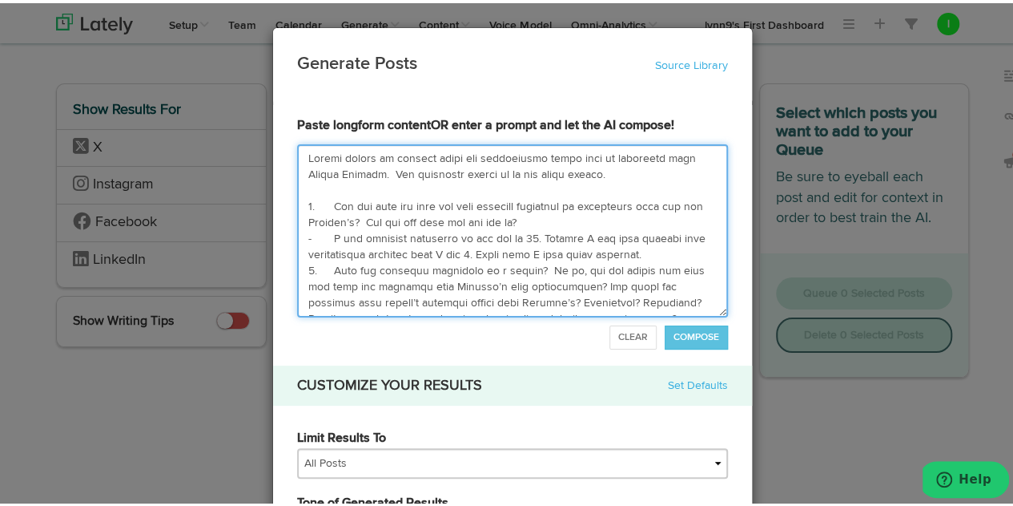
click at [684, 252] on textarea at bounding box center [512, 227] width 431 height 173
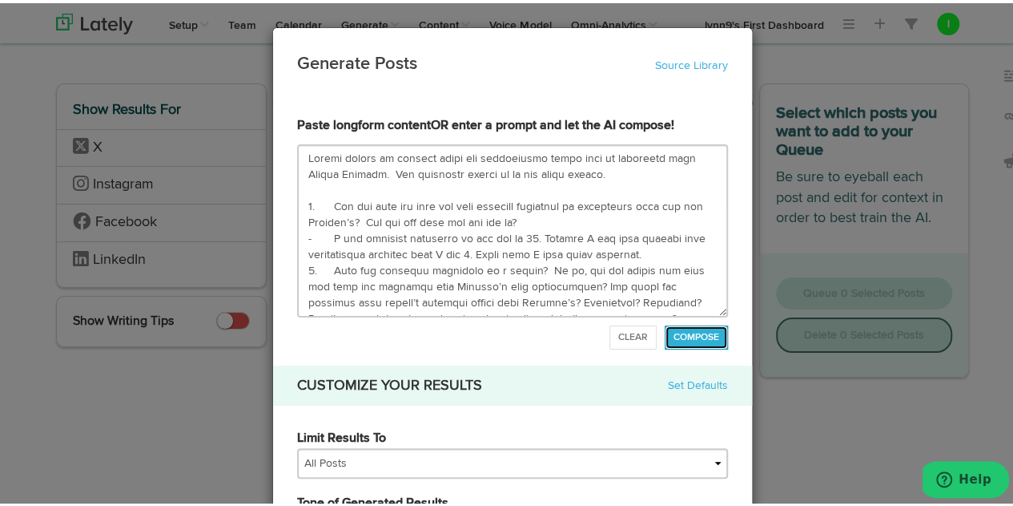
click at [674, 334] on span "COMPOSE" at bounding box center [697, 334] width 46 height 10
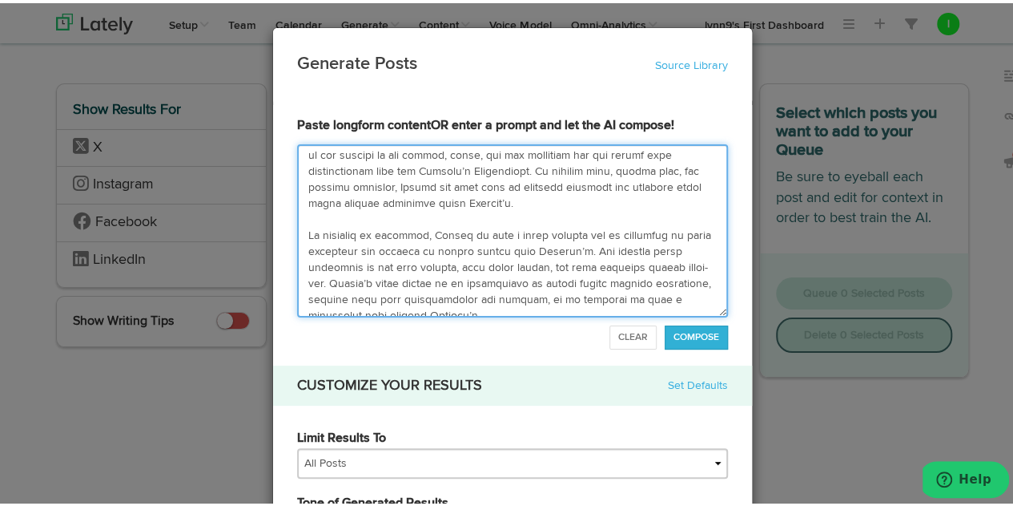
scroll to position [433, 0]
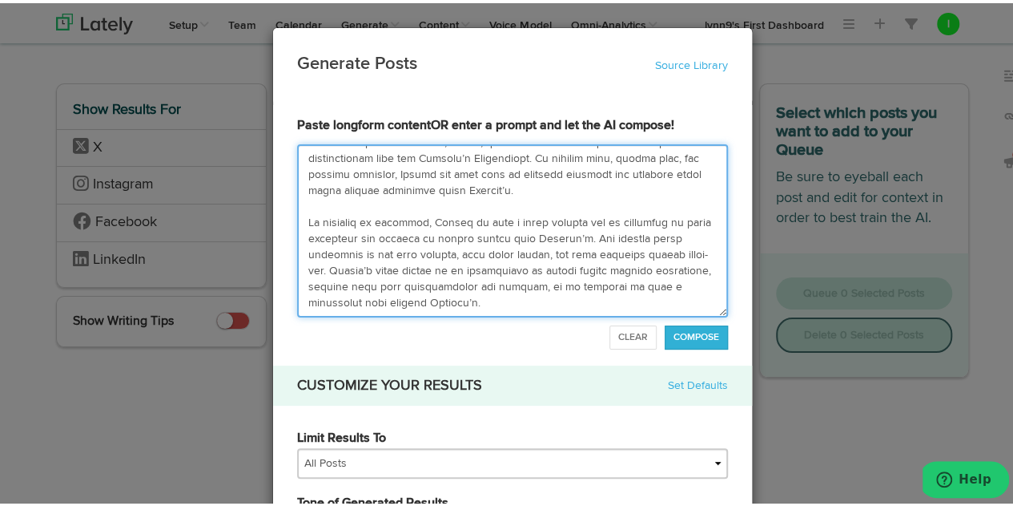
drag, startPoint x: 295, startPoint y: 151, endPoint x: 699, endPoint y: 307, distance: 433.4
click at [699, 307] on textarea at bounding box center [512, 227] width 431 height 173
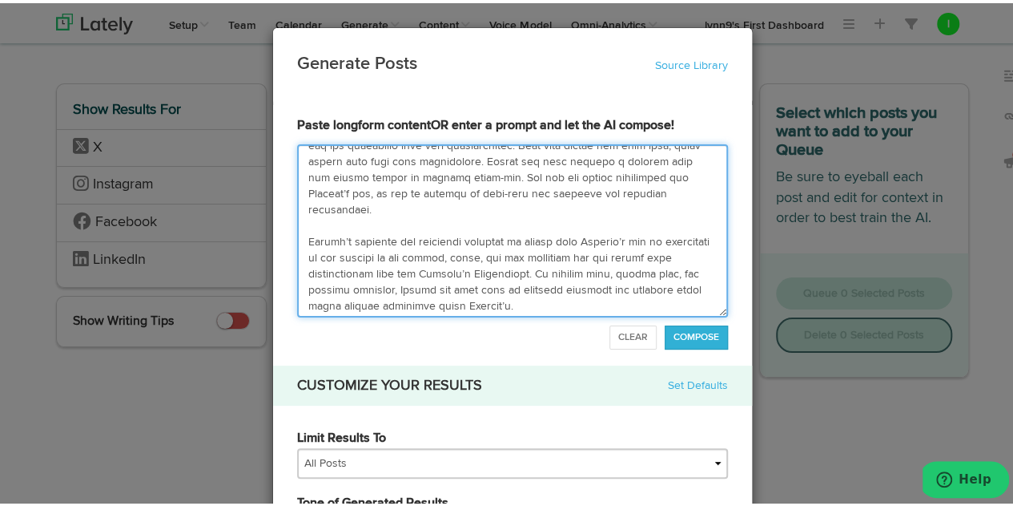
scroll to position [0, 0]
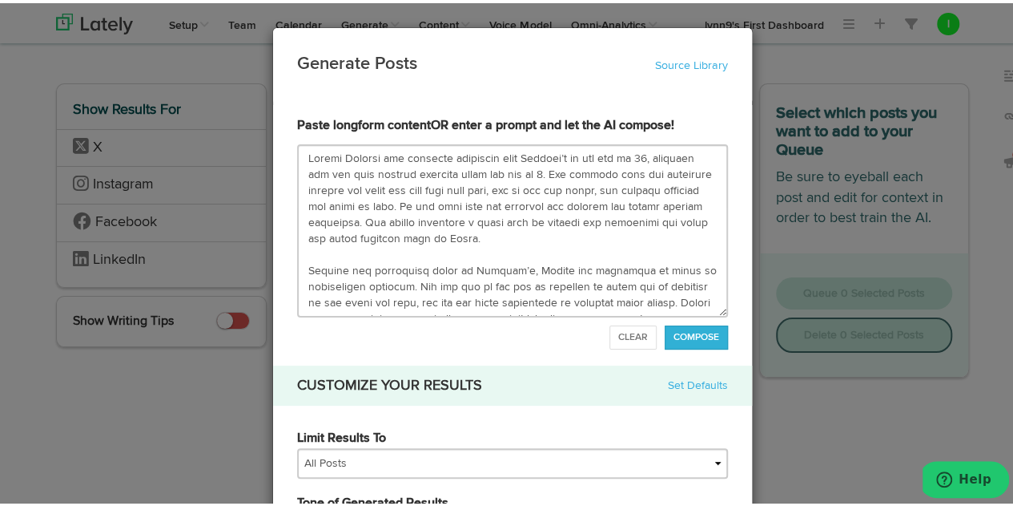
click at [481, 57] on h3 "Generate Posts Source Library" at bounding box center [512, 61] width 431 height 25
